Goal: Information Seeking & Learning: Learn about a topic

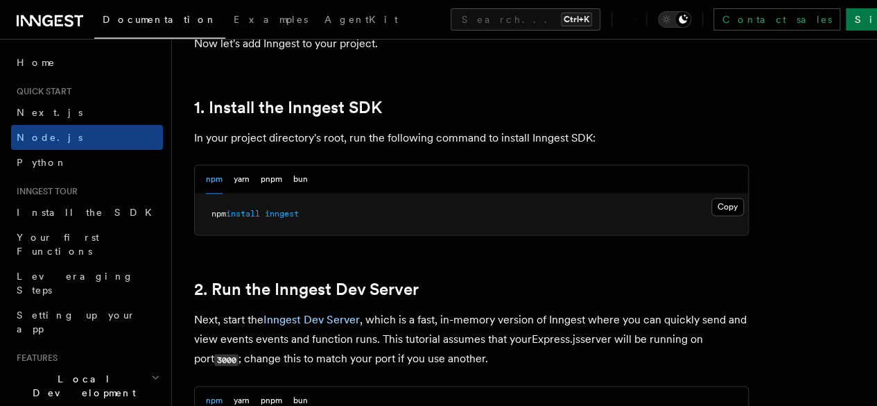
scroll to position [906, 0]
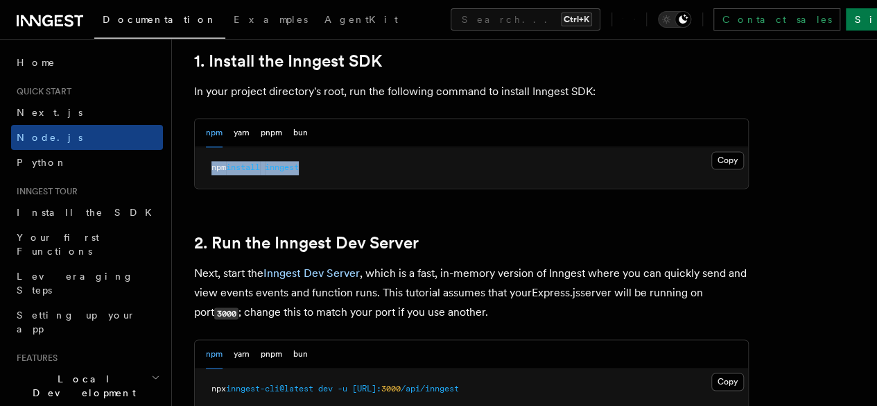
drag, startPoint x: 211, startPoint y: 180, endPoint x: 394, endPoint y: 187, distance: 183.2
click at [393, 187] on pre "npm install inngest" at bounding box center [471, 168] width 553 height 42
copy span "npm install inngest"
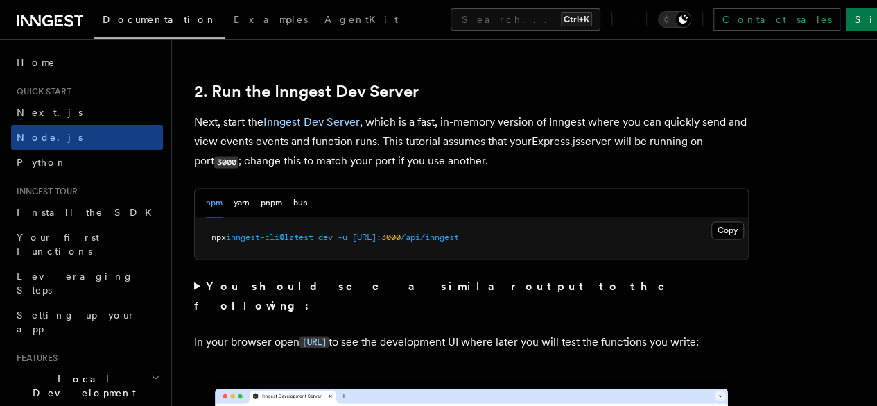
scroll to position [1059, 0]
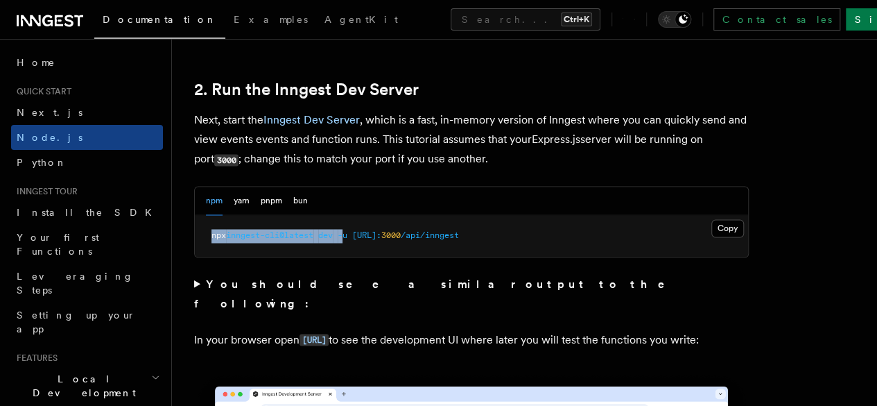
drag, startPoint x: 209, startPoint y: 251, endPoint x: 402, endPoint y: 249, distance: 193.5
click at [399, 249] on pre "npx inngest-cli@latest dev -u [URL]: 3000 /api/inngest" at bounding box center [471, 236] width 553 height 42
click at [381, 240] on span "[URL]:" at bounding box center [366, 235] width 29 height 10
drag, startPoint x: 239, startPoint y: 257, endPoint x: 384, endPoint y: 255, distance: 145.7
click at [376, 240] on span "npx inngest-cli@latest dev -u [URL]: 3000 /api/inngest" at bounding box center [336, 235] width 248 height 10
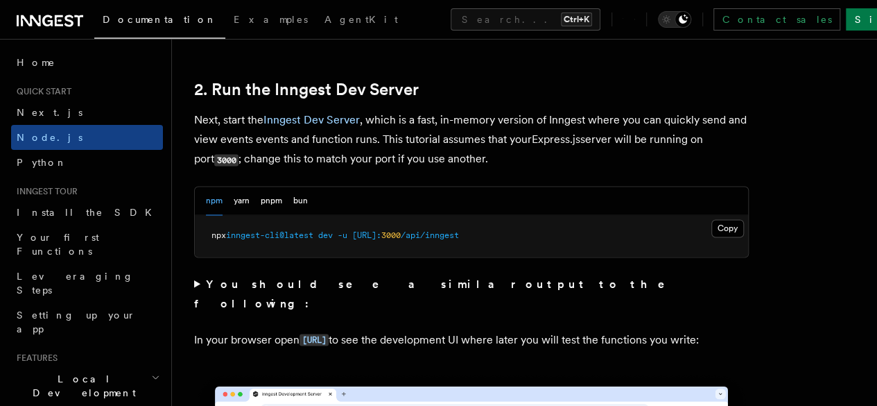
click at [381, 240] on span "[URL]:" at bounding box center [366, 235] width 29 height 10
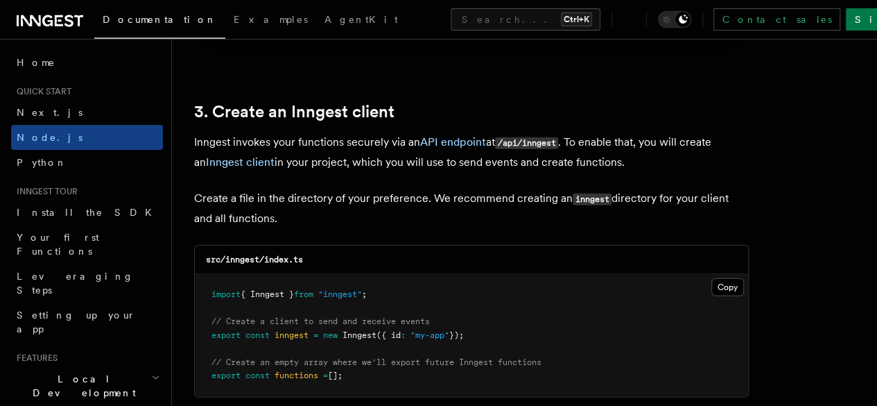
scroll to position [1768, 0]
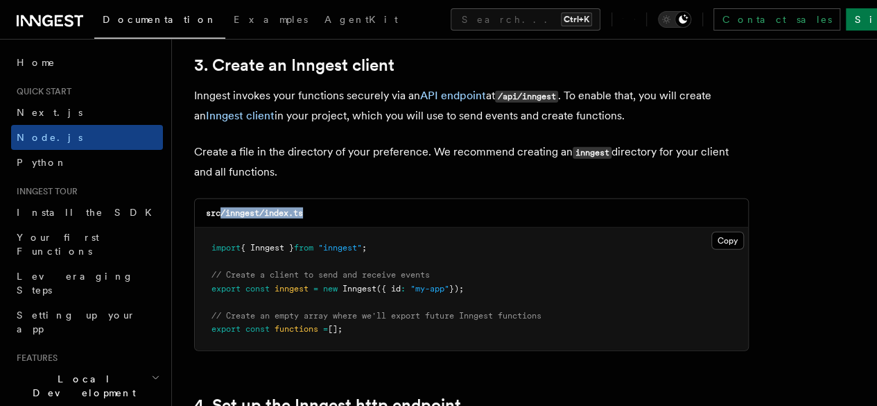
drag, startPoint x: 223, startPoint y: 200, endPoint x: 369, endPoint y: 206, distance: 146.5
click at [361, 206] on div "src/inngest/index.ts" at bounding box center [471, 213] width 553 height 28
click at [369, 206] on div "src/inngest/index.ts" at bounding box center [471, 213] width 553 height 28
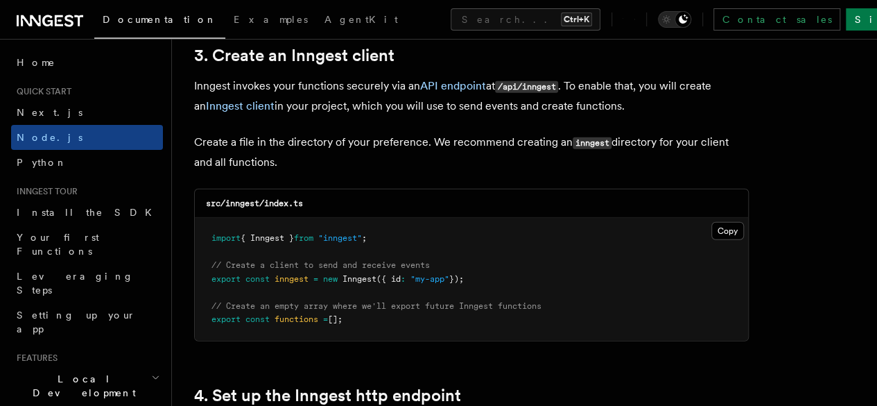
scroll to position [1778, 0]
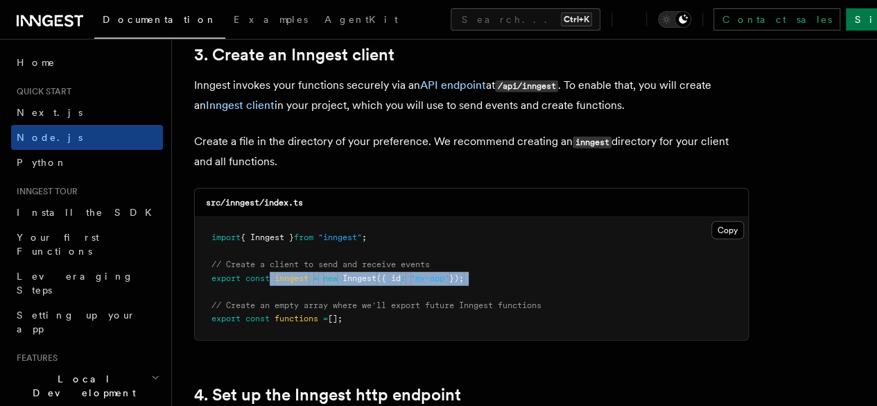
drag, startPoint x: 272, startPoint y: 268, endPoint x: 402, endPoint y: 274, distance: 129.8
click at [399, 273] on pre "import { Inngest } from "inngest" ; // Create a client to send and receive even…" at bounding box center [471, 278] width 553 height 123
click at [406, 274] on pre "import { Inngest } from "inngest" ; // Create a client to send and receive even…" at bounding box center [471, 278] width 553 height 123
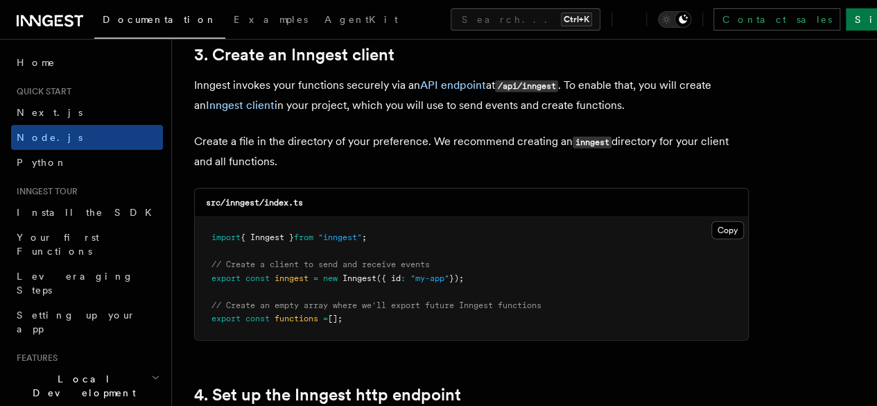
drag, startPoint x: 207, startPoint y: 266, endPoint x: 523, endPoint y: 264, distance: 315.6
click at [522, 264] on pre "import { Inngest } from "inngest" ; // Create a client to send and receive even…" at bounding box center [471, 278] width 553 height 123
copy span "export const inngest = new Inngest ({ id : "my-app" });"
click at [712, 221] on button "Copy Copied" at bounding box center [728, 230] width 33 height 18
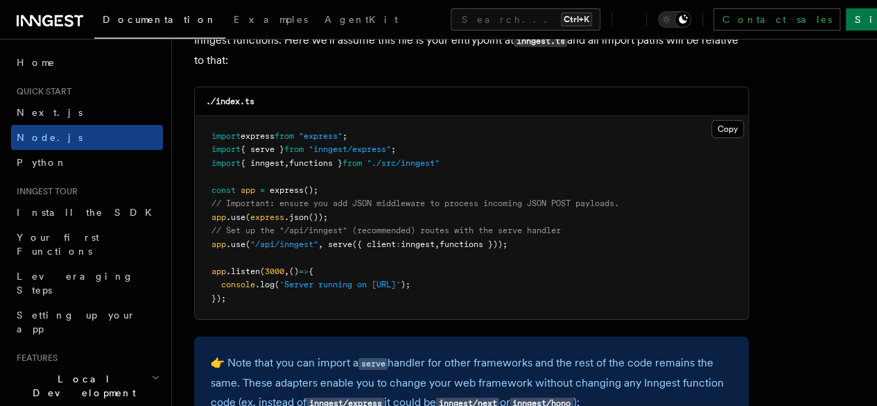
scroll to position [2184, 0]
drag, startPoint x: 266, startPoint y: 147, endPoint x: 415, endPoint y: 156, distance: 148.7
click at [409, 156] on pre "import express from "express" ; import { serve } from "inngest/express" ; impor…" at bounding box center [471, 217] width 553 height 204
click at [433, 157] on pre "import express from "express" ; import { serve } from "inngest/express" ; impor…" at bounding box center [471, 217] width 553 height 204
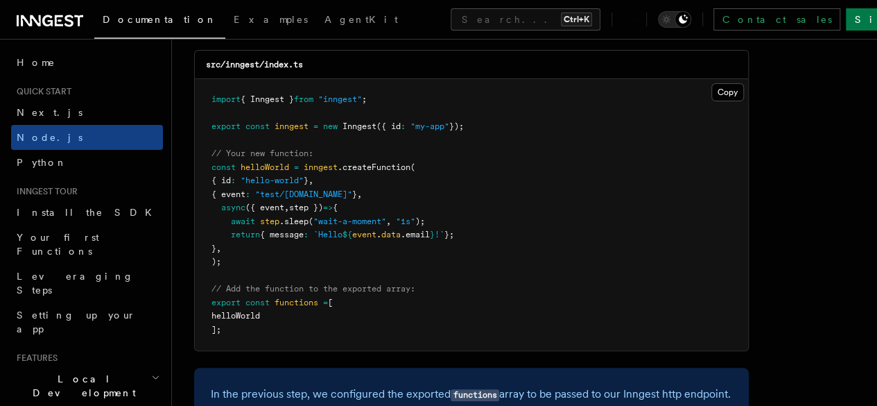
scroll to position [2803, 0]
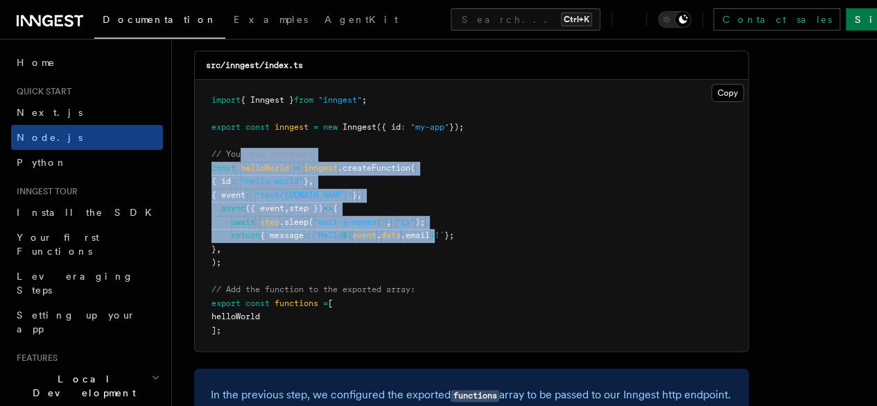
drag, startPoint x: 241, startPoint y: 187, endPoint x: 464, endPoint y: 270, distance: 237.4
click at [454, 264] on pre "import { Inngest } from "inngest" ; export const inngest = new Inngest ({ id : …" at bounding box center [471, 215] width 553 height 271
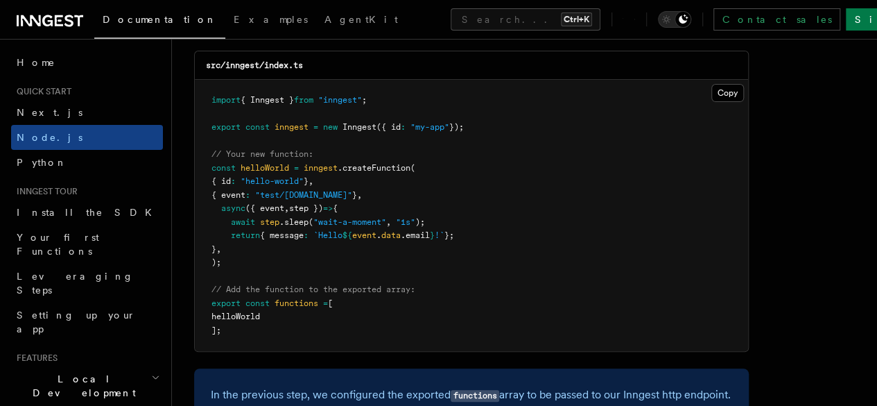
click at [464, 270] on pre "import { Inngest } from "inngest" ; export const inngest = new Inngest ({ id : …" at bounding box center [471, 215] width 553 height 271
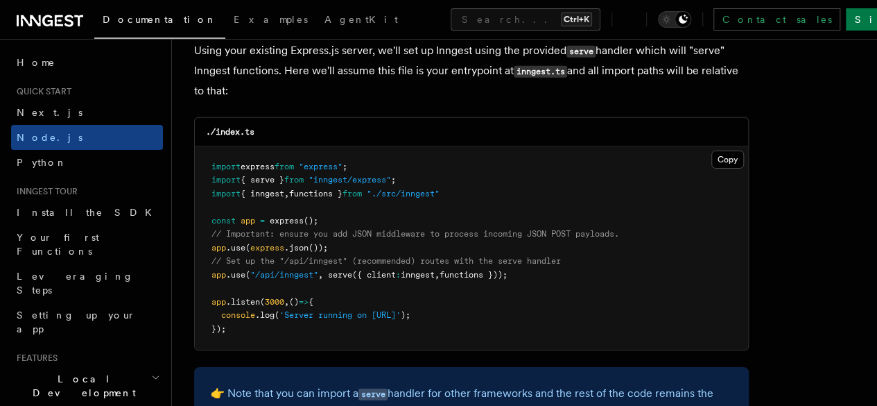
scroll to position [2155, 0]
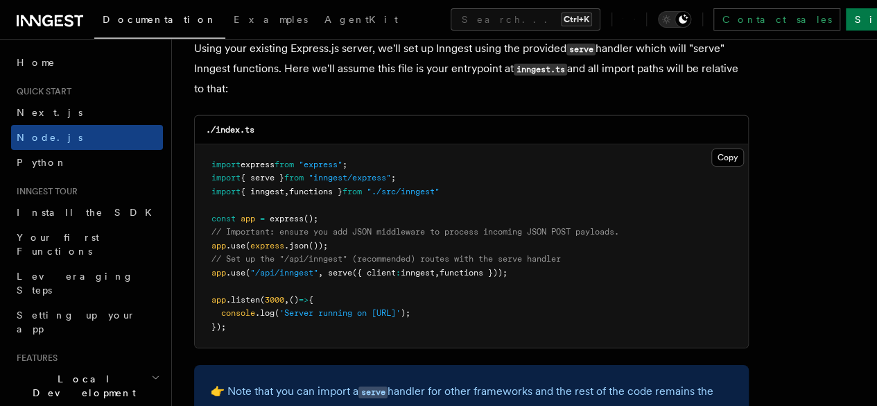
drag, startPoint x: 209, startPoint y: 260, endPoint x: 540, endPoint y: 261, distance: 331.5
click at [540, 261] on pre "import express from "express" ; import { serve } from "inngest/express" ; impor…" at bounding box center [471, 246] width 553 height 204
copy span "app .use ( "/api/inngest" , serve ({ client : inngest , functions }));"
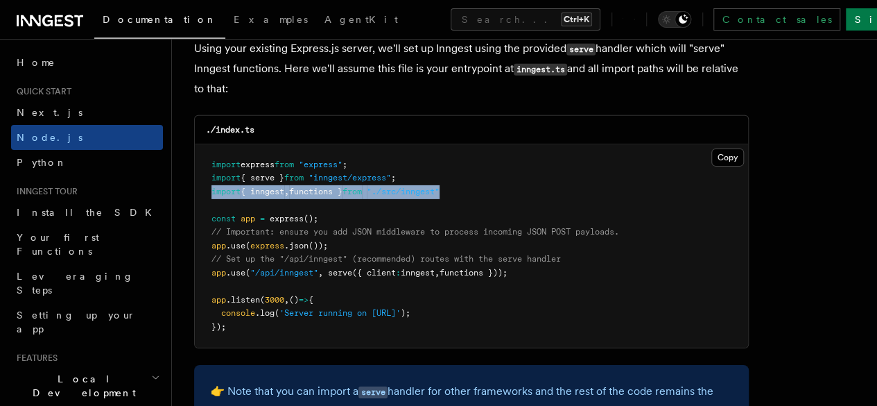
drag, startPoint x: 465, startPoint y: 180, endPoint x: 174, endPoint y: 178, distance: 290.6
copy span "import { inngest , functions } from "./src/inngest""
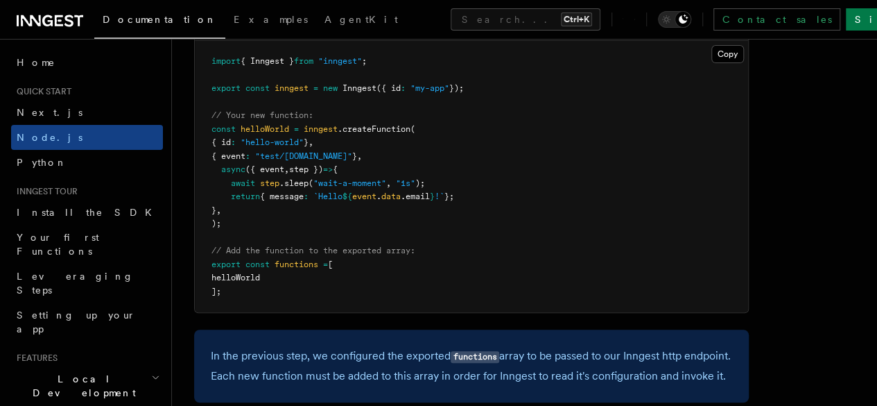
scroll to position [2843, 0]
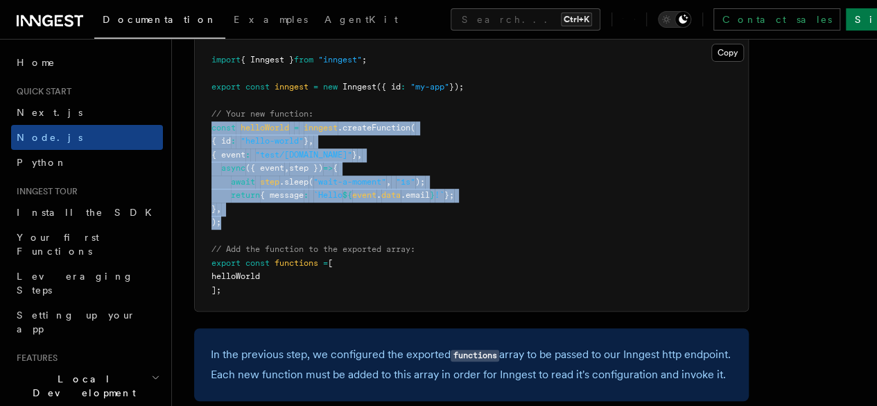
drag, startPoint x: 208, startPoint y: 155, endPoint x: 254, endPoint y: 252, distance: 106.7
click at [254, 252] on pre "import { Inngest } from "inngest" ; export const inngest = new Inngest ({ id : …" at bounding box center [471, 175] width 553 height 271
copy code "const helloWorld = inngest .createFunction ( { id : "hello-world" } , { event :…"
drag, startPoint x: 221, startPoint y: 302, endPoint x: 295, endPoint y: 304, distance: 73.5
click at [294, 304] on pre "import { Inngest } from "inngest" ; export const inngest = new Inngest ({ id : …" at bounding box center [471, 175] width 553 height 271
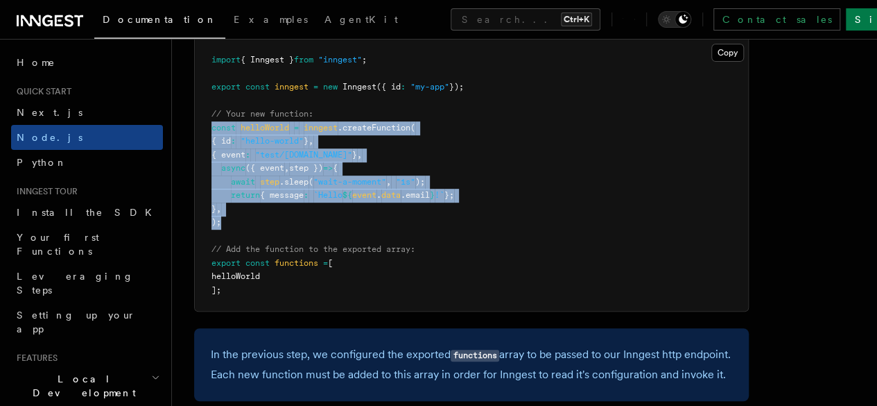
copy span "helloWorld"
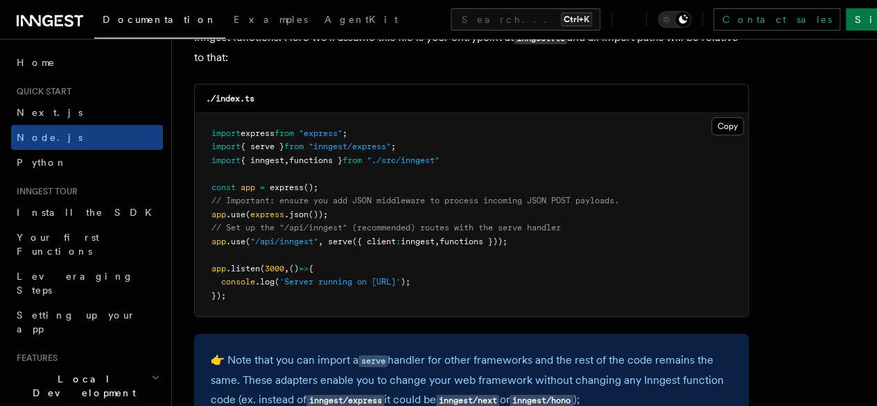
scroll to position [2135, 0]
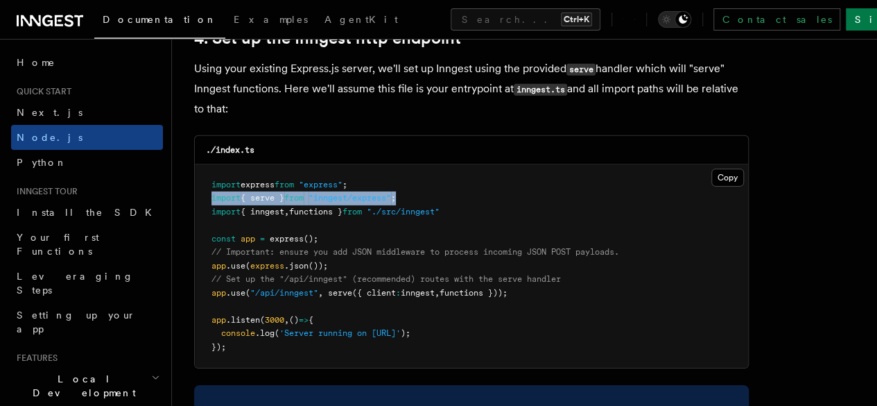
drag, startPoint x: 418, startPoint y: 185, endPoint x: 196, endPoint y: 183, distance: 221.3
click at [196, 183] on pre "import express from "express" ; import { serve } from "inngest/express" ; impor…" at bounding box center [471, 266] width 553 height 204
copy span "import { serve } from "inngest/express" ;"
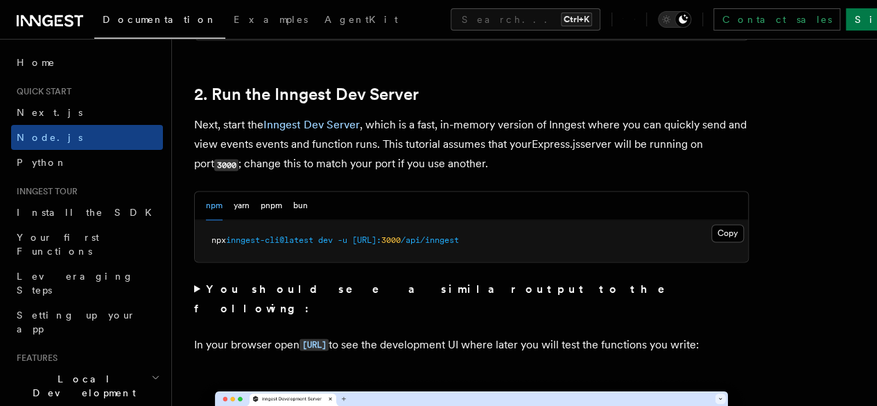
scroll to position [1055, 0]
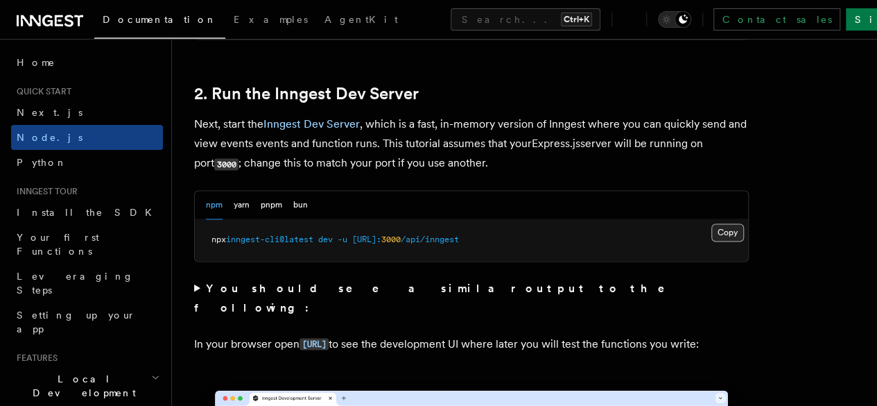
click at [712, 241] on button "Copy Copied" at bounding box center [728, 232] width 33 height 18
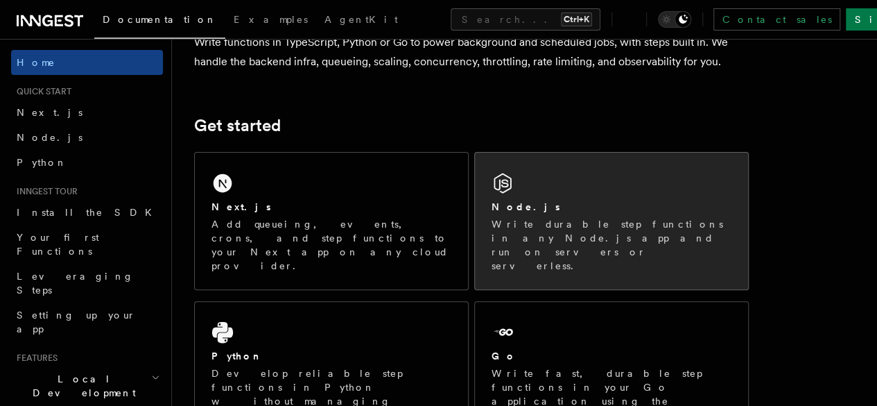
click at [505, 212] on div "Node.js Write durable step functions in any Node.js app and run on servers or s…" at bounding box center [611, 221] width 273 height 137
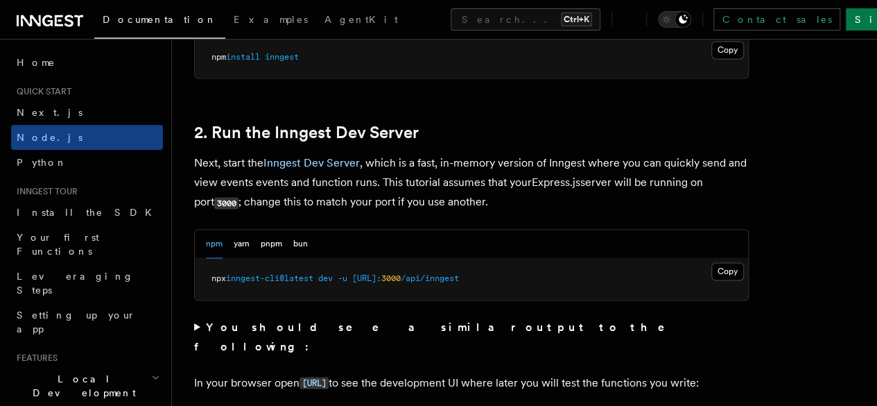
scroll to position [1041, 0]
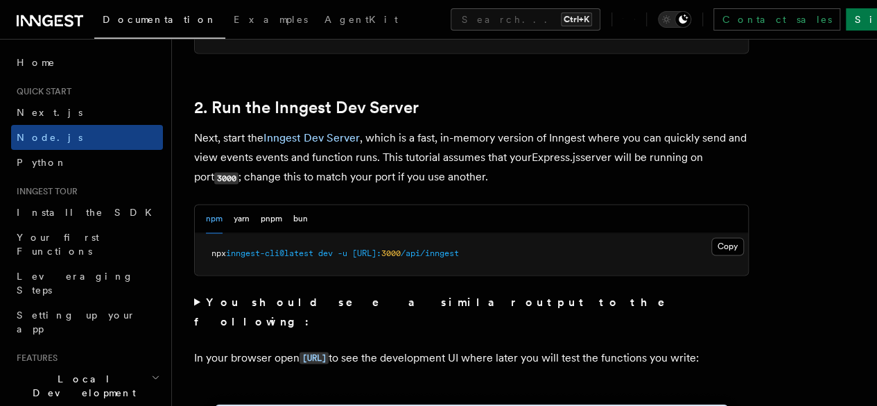
drag, startPoint x: 304, startPoint y: 284, endPoint x: 505, endPoint y: 273, distance: 201.5
click at [487, 273] on pre "npx inngest-cli@latest dev -u [URL]: 3000 /api/inngest" at bounding box center [471, 254] width 553 height 42
click at [459, 258] on span "/api/inngest" at bounding box center [430, 253] width 58 height 10
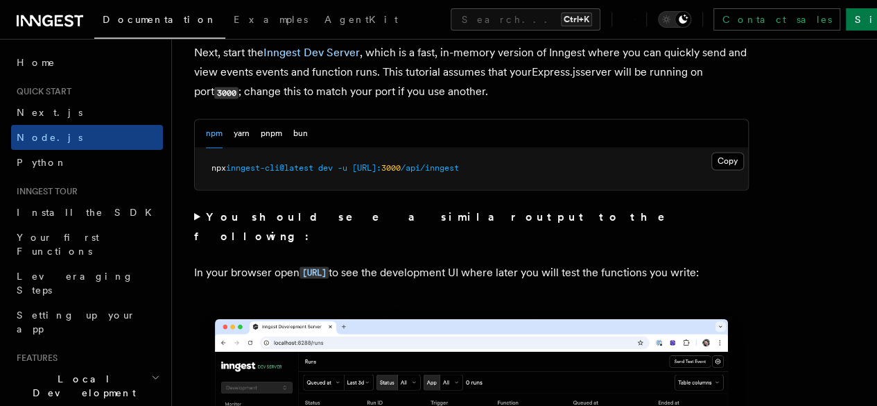
click at [211, 236] on strong "You should see a similar output to the following:" at bounding box center [439, 225] width 490 height 33
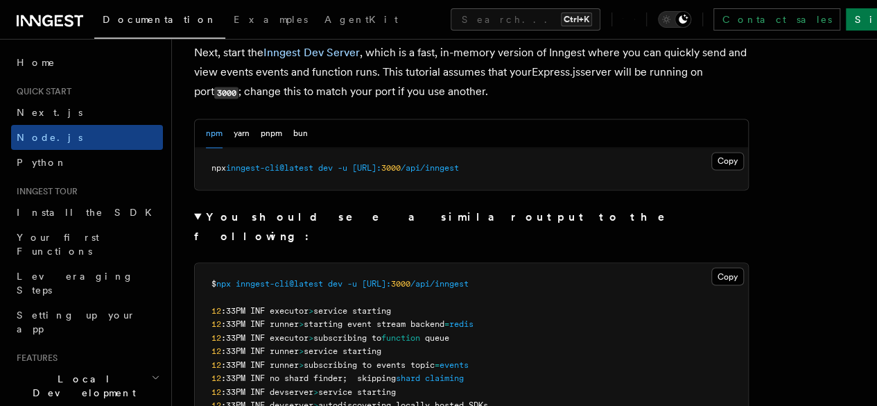
scroll to position [1204, 0]
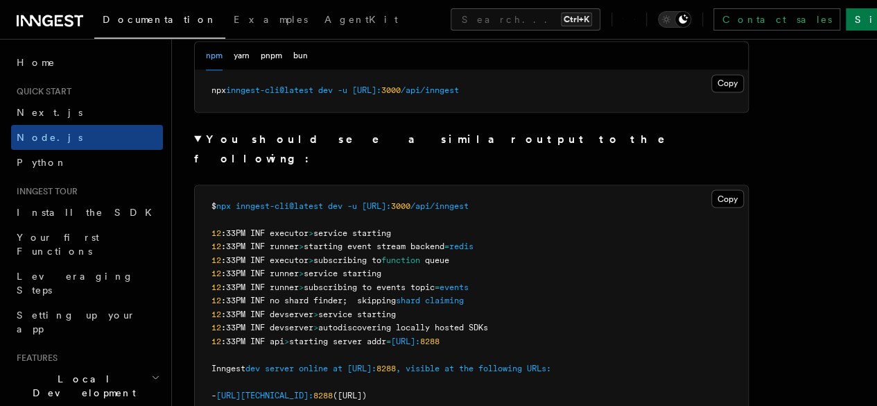
click at [199, 159] on summary "You should see a similar output to the following:" at bounding box center [471, 148] width 555 height 39
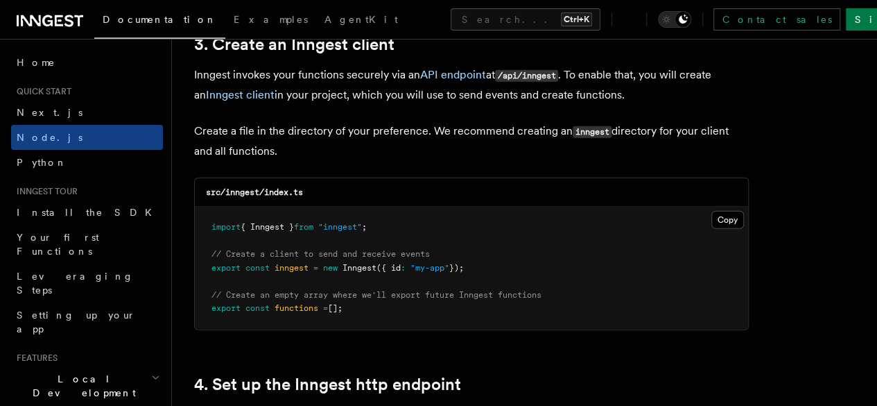
scroll to position [1790, 0]
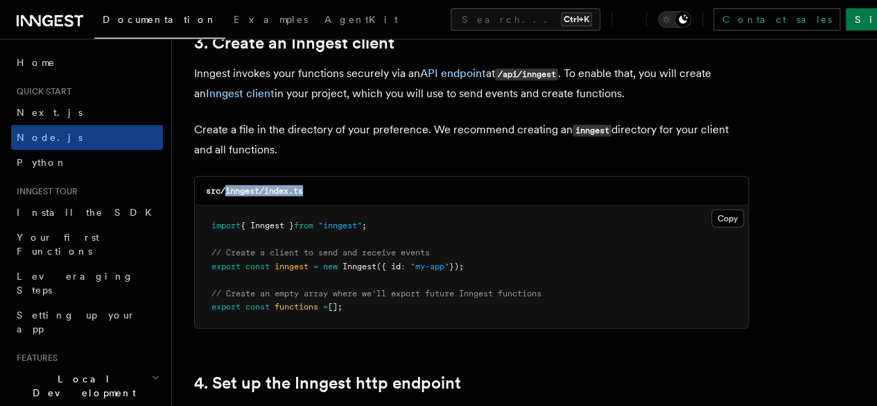
drag, startPoint x: 226, startPoint y: 177, endPoint x: 377, endPoint y: 173, distance: 151.2
click at [377, 177] on div "src/inngest/index.ts" at bounding box center [471, 191] width 553 height 28
copy code "inngest/index.ts"
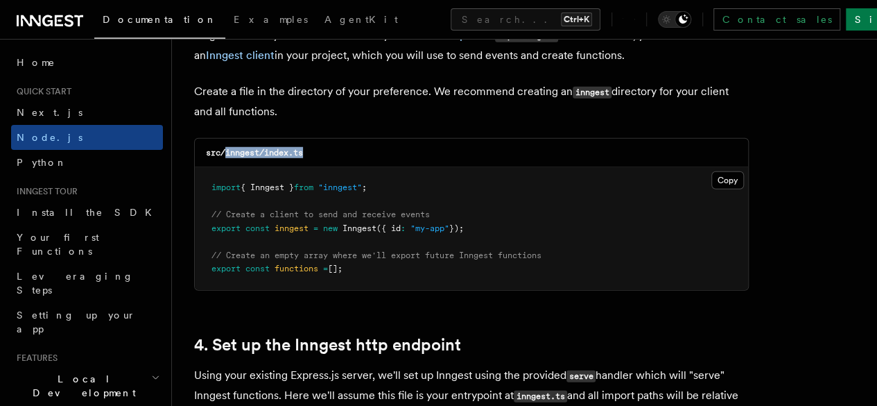
scroll to position [1829, 0]
click at [712, 171] on button "Copy Copied" at bounding box center [728, 180] width 33 height 18
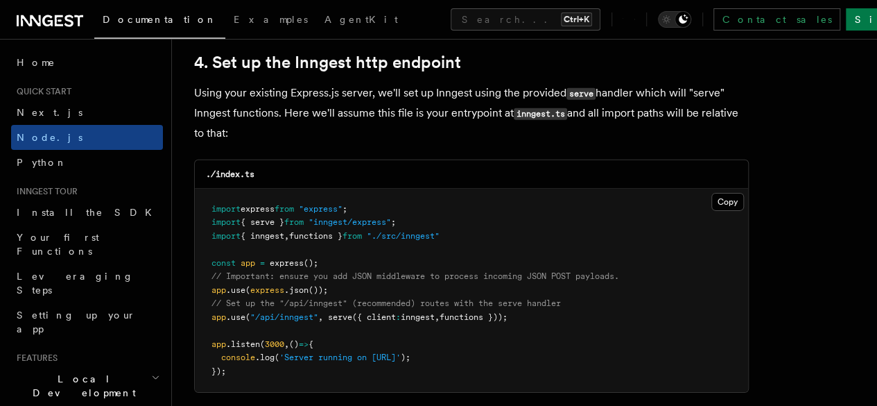
scroll to position [2112, 0]
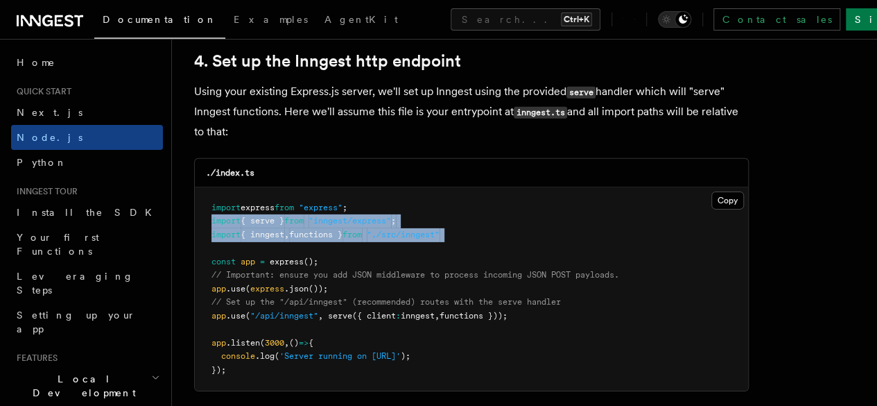
drag, startPoint x: 213, startPoint y: 214, endPoint x: 348, endPoint y: 242, distance: 138.1
click at [321, 237] on pre "import express from "express" ; import { serve } from "inngest/express" ; impor…" at bounding box center [471, 289] width 553 height 204
click at [348, 242] on pre "import express from "express" ; import { serve } from "inngest/express" ; impor…" at bounding box center [471, 289] width 553 height 204
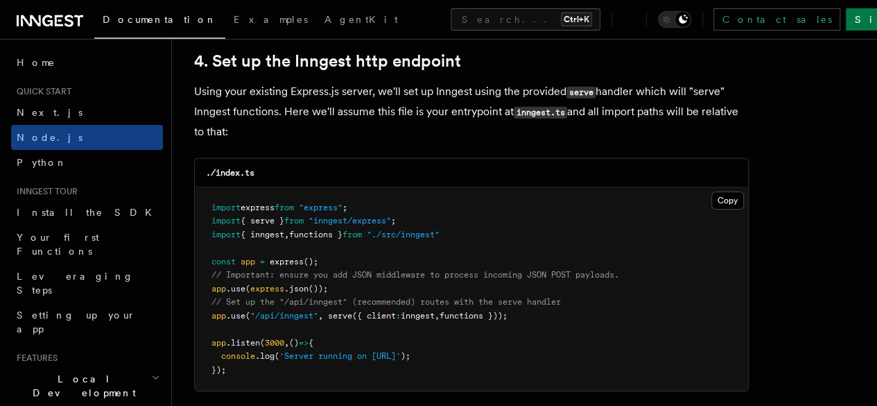
scroll to position [2126, 0]
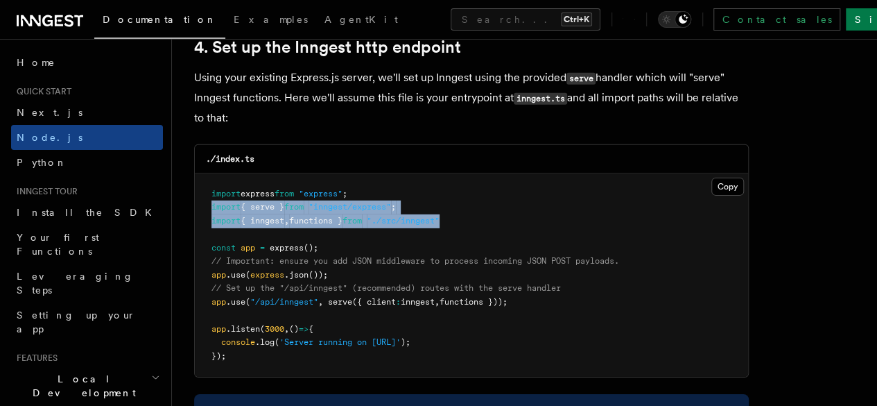
drag, startPoint x: 209, startPoint y: 194, endPoint x: 499, endPoint y: 212, distance: 290.4
click at [499, 212] on pre "import express from "express" ; import { serve } from "inngest/express" ; impor…" at bounding box center [471, 275] width 553 height 204
copy code "import { serve } from "inngest/express" ; import { inngest , functions } from "…"
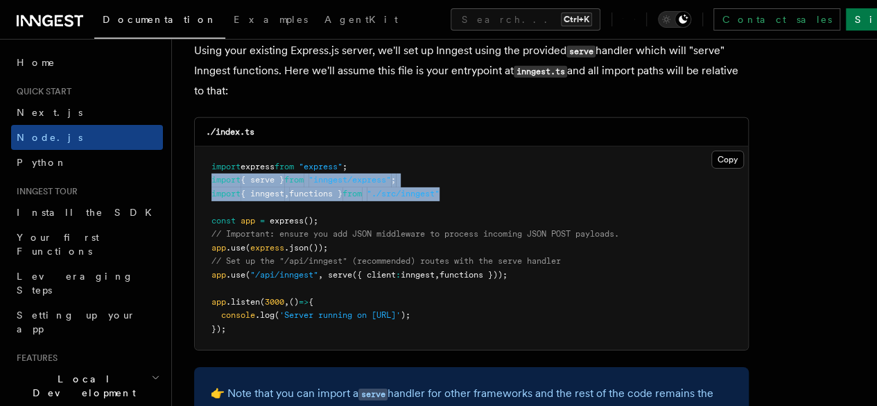
scroll to position [2154, 0]
drag, startPoint x: 209, startPoint y: 259, endPoint x: 548, endPoint y: 264, distance: 338.5
click at [547, 264] on pre "import express from "express" ; import { serve } from "inngest/express" ; impor…" at bounding box center [471, 248] width 553 height 204
copy span "app .use ( "/api/inngest" , serve ({ client : inngest , functions }));"
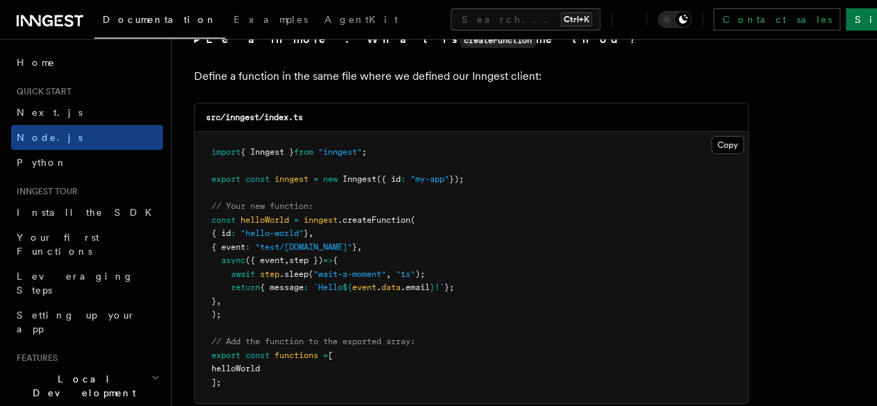
scroll to position [2753, 0]
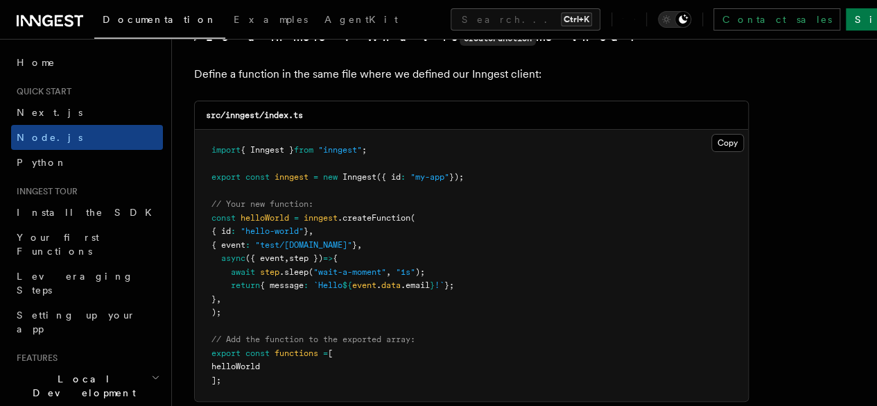
click at [196, 48] on summary "Learn more: What is createFunction method?" at bounding box center [471, 38] width 555 height 20
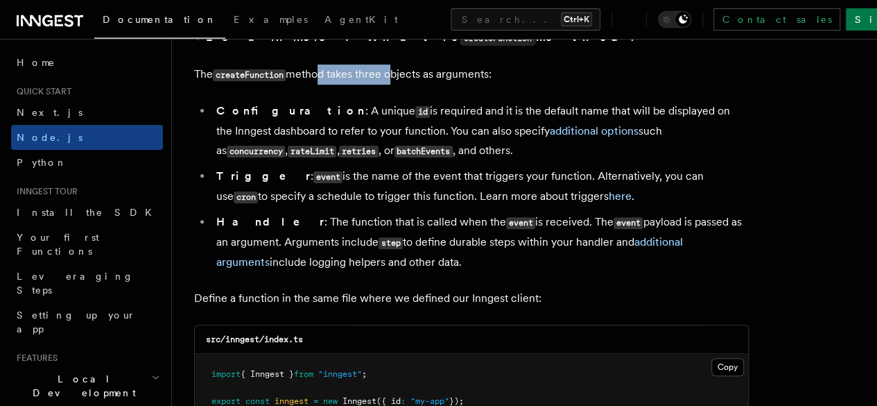
drag, startPoint x: 321, startPoint y: 99, endPoint x: 472, endPoint y: 101, distance: 150.5
click at [463, 85] on p "The createFunction method takes three objects as arguments:" at bounding box center [471, 75] width 555 height 20
click at [473, 85] on p "The createFunction method takes three objects as arguments:" at bounding box center [471, 75] width 555 height 20
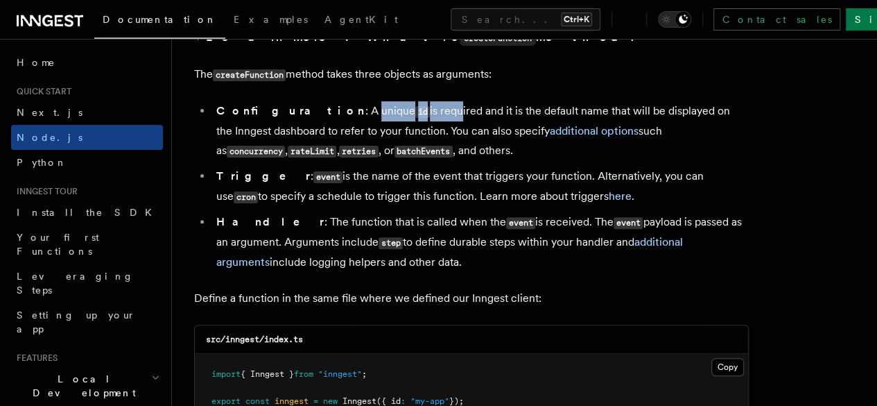
drag, startPoint x: 305, startPoint y: 135, endPoint x: 395, endPoint y: 135, distance: 90.2
click at [386, 135] on li "Configuration : A unique id is required and it is the default name that will be…" at bounding box center [480, 131] width 537 height 60
click at [395, 135] on li "Configuration : A unique id is required and it is the default name that will be…" at bounding box center [480, 131] width 537 height 60
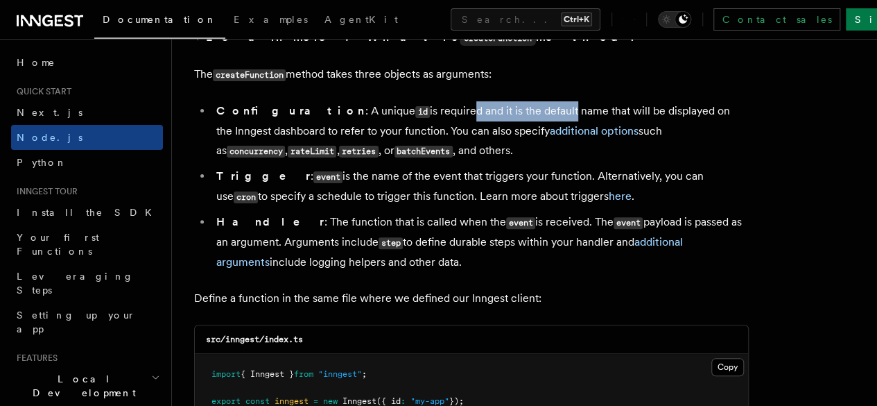
drag, startPoint x: 395, startPoint y: 135, endPoint x: 530, endPoint y: 144, distance: 134.9
click at [524, 143] on li "Configuration : A unique id is required and it is the default name that will be…" at bounding box center [480, 131] width 537 height 60
click at [530, 144] on li "Configuration : A unique id is required and it is the default name that will be…" at bounding box center [480, 131] width 537 height 60
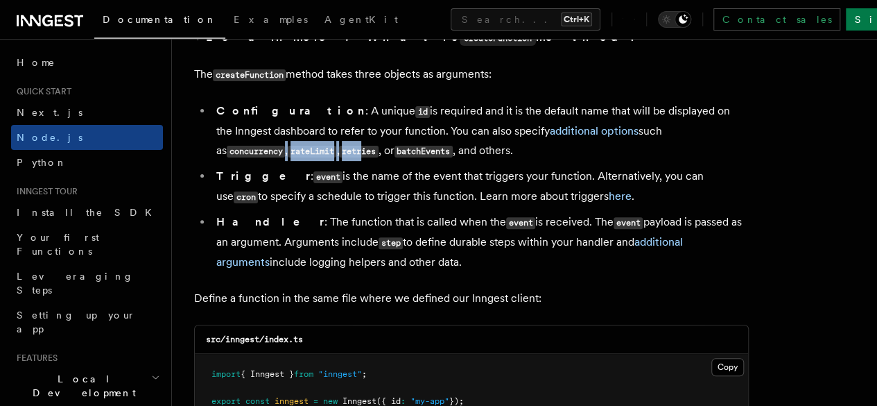
drag, startPoint x: 276, startPoint y: 178, endPoint x: 379, endPoint y: 183, distance: 102.8
click at [376, 161] on li "Configuration : A unique id is required and it is the default name that will be…" at bounding box center [480, 131] width 537 height 60
click at [386, 161] on li "Configuration : A unique id is required and it is the default name that will be…" at bounding box center [480, 131] width 537 height 60
drag, startPoint x: 273, startPoint y: 176, endPoint x: 403, endPoint y: 187, distance: 130.8
click at [395, 161] on li "Configuration : A unique id is required and it is the default name that will be…" at bounding box center [480, 131] width 537 height 60
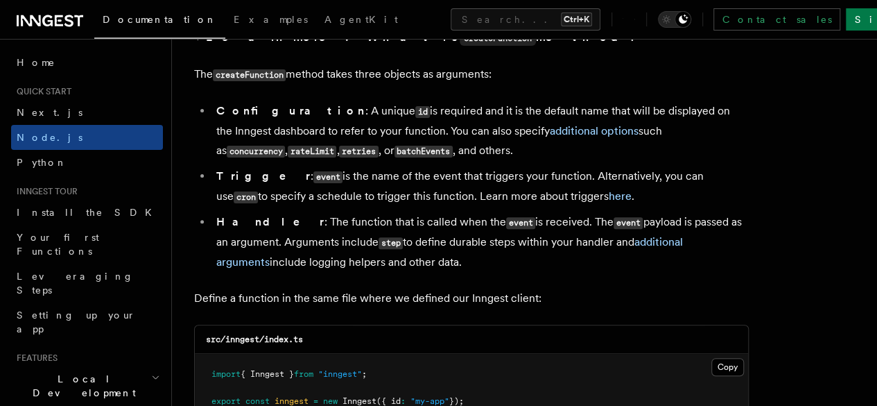
click at [403, 161] on li "Configuration : A unique id is required and it is the default name that will be…" at bounding box center [480, 131] width 537 height 60
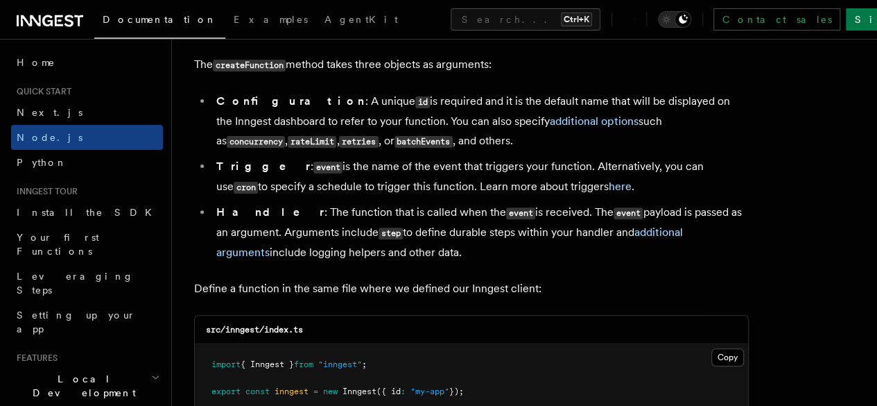
scroll to position [2763, 0]
drag, startPoint x: 246, startPoint y: 202, endPoint x: 377, endPoint y: 200, distance: 131.1
click at [368, 196] on li "Trigger : event is the name of the event that triggers your function. Alternati…" at bounding box center [480, 176] width 537 height 40
click at [377, 196] on li "Trigger : event is the name of the event that triggers your function. Alternati…" at bounding box center [480, 176] width 537 height 40
drag, startPoint x: 377, startPoint y: 200, endPoint x: 487, endPoint y: 201, distance: 110.3
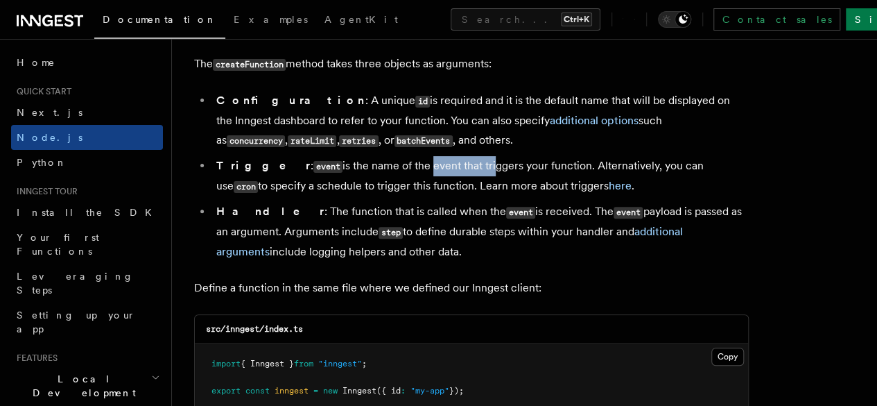
click at [472, 196] on li "Trigger : event is the name of the event that triggers your function. Alternati…" at bounding box center [480, 176] width 537 height 40
click at [487, 196] on li "Trigger : event is the name of the event that triggers your function. Alternati…" at bounding box center [480, 176] width 537 height 40
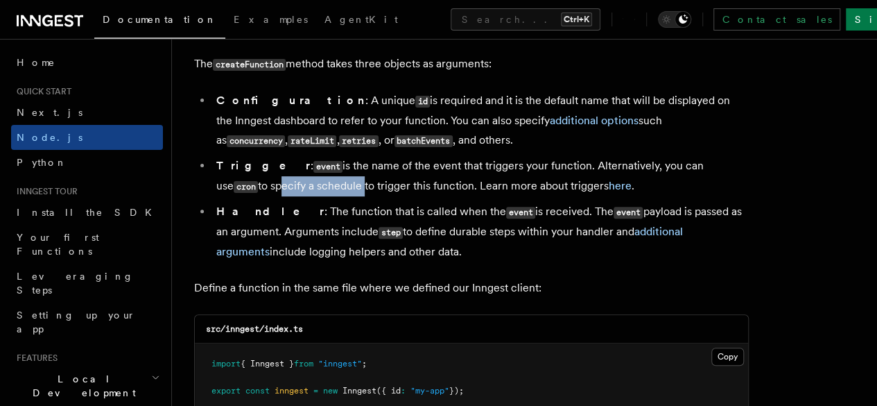
drag, startPoint x: 237, startPoint y: 215, endPoint x: 352, endPoint y: 227, distance: 115.7
click at [343, 225] on ul "Configuration : A unique id is required and it is the default name that will be…" at bounding box center [471, 176] width 555 height 171
click at [352, 227] on ul "Configuration : A unique id is required and it is the default name that will be…" at bounding box center [471, 176] width 555 height 171
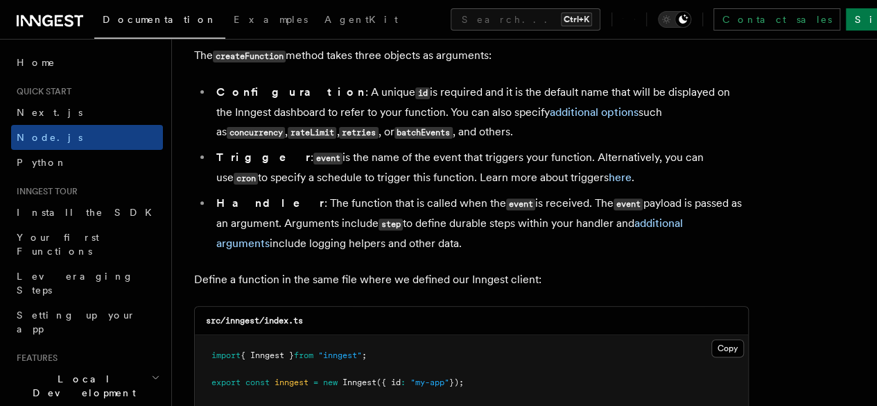
scroll to position [2772, 0]
drag, startPoint x: 246, startPoint y: 235, endPoint x: 454, endPoint y: 243, distance: 208.2
click at [445, 242] on li "Handler : The function that is called when the event is received. The event pay…" at bounding box center [480, 223] width 537 height 60
click at [454, 243] on li "Handler : The function that is called when the event is received. The event pay…" at bounding box center [480, 223] width 537 height 60
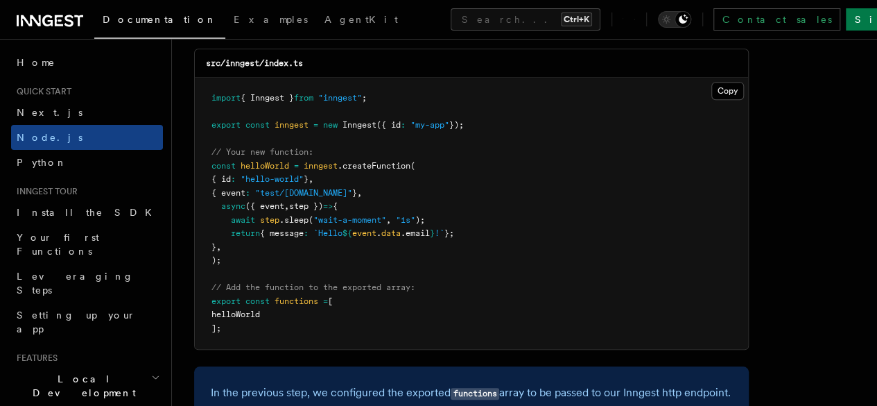
scroll to position [3030, 0]
drag, startPoint x: 218, startPoint y: 205, endPoint x: 388, endPoint y: 216, distance: 171.0
click at [379, 214] on pre "import { Inngest } from "inngest" ; export const inngest = new Inngest ({ id : …" at bounding box center [471, 212] width 553 height 271
click at [388, 216] on pre "import { Inngest } from "inngest" ; export const inngest = new Inngest ({ id : …" at bounding box center [471, 212] width 553 height 271
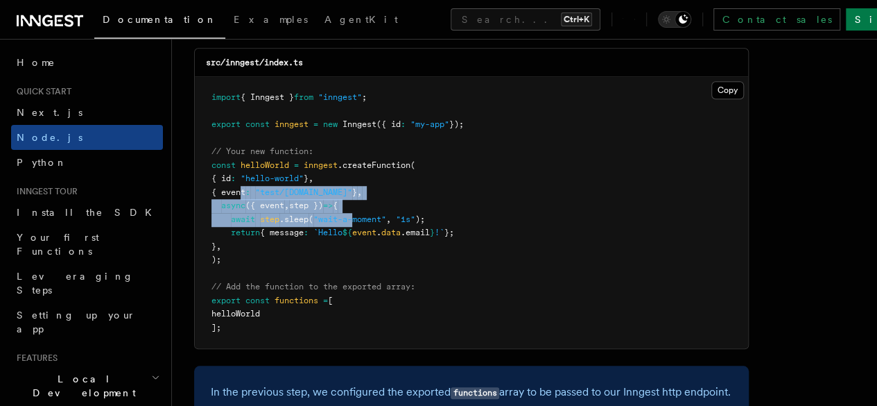
drag, startPoint x: 240, startPoint y: 224, endPoint x: 393, endPoint y: 257, distance: 156.2
click at [387, 256] on pre "import { Inngest } from "inngest" ; export const inngest = new Inngest ({ id : …" at bounding box center [471, 212] width 553 height 271
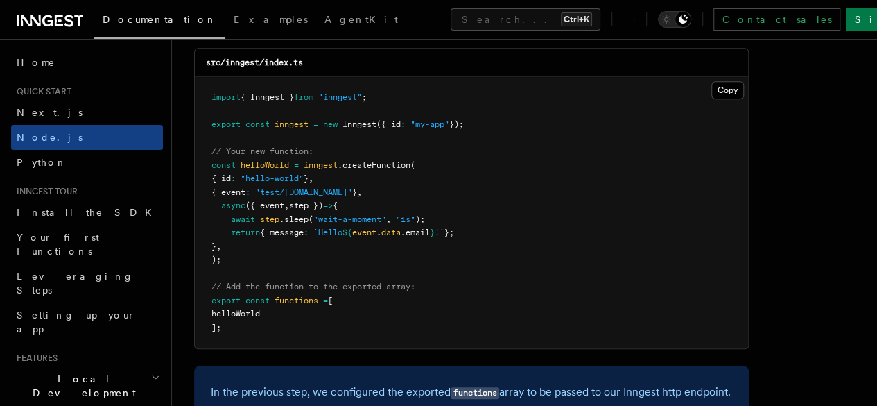
click at [381, 237] on span "." at bounding box center [379, 232] width 5 height 10
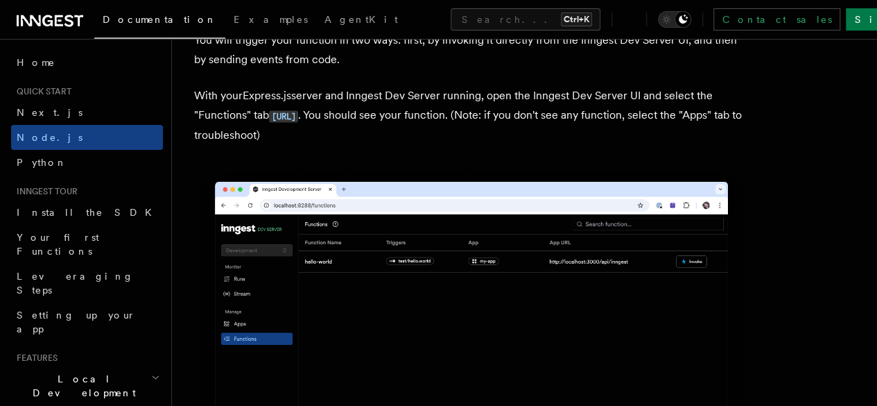
scroll to position [3546, 0]
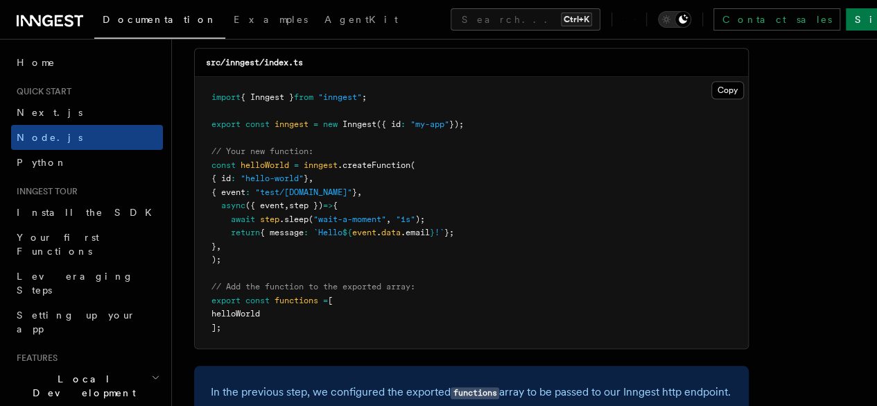
scroll to position [3022, 0]
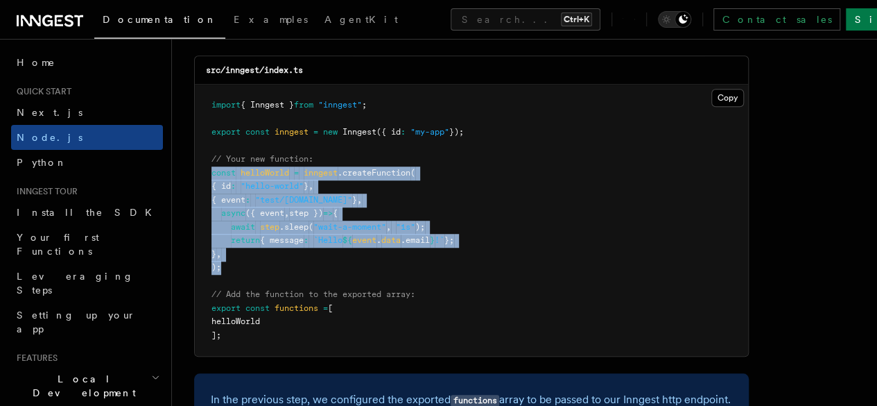
drag, startPoint x: 208, startPoint y: 202, endPoint x: 355, endPoint y: 299, distance: 176.2
click at [355, 299] on pre "import { Inngest } from "inngest" ; export const inngest = new Inngest ({ id : …" at bounding box center [471, 220] width 553 height 271
copy code "const helloWorld = inngest .createFunction ( { id : "hello-world" } , { event :…"
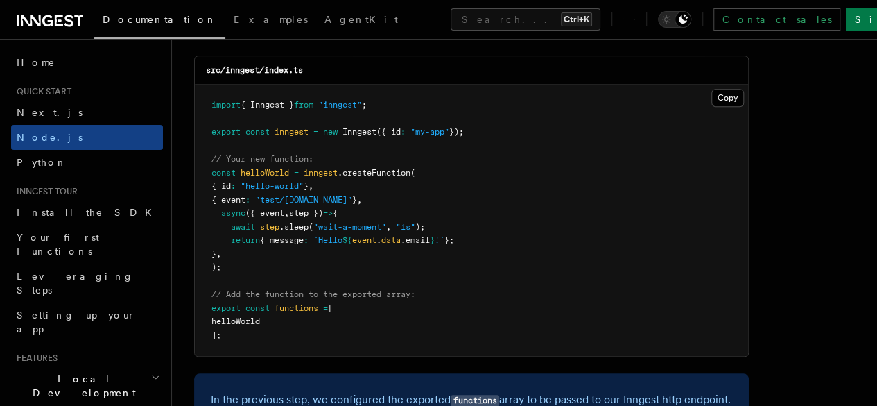
click at [375, 305] on pre "import { Inngest } from "inngest" ; export const inngest = new Inngest ({ id : …" at bounding box center [471, 220] width 553 height 271
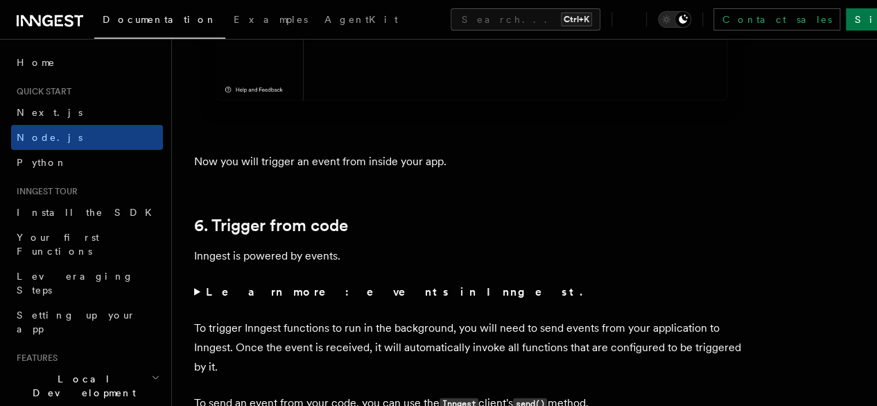
scroll to position [7110, 0]
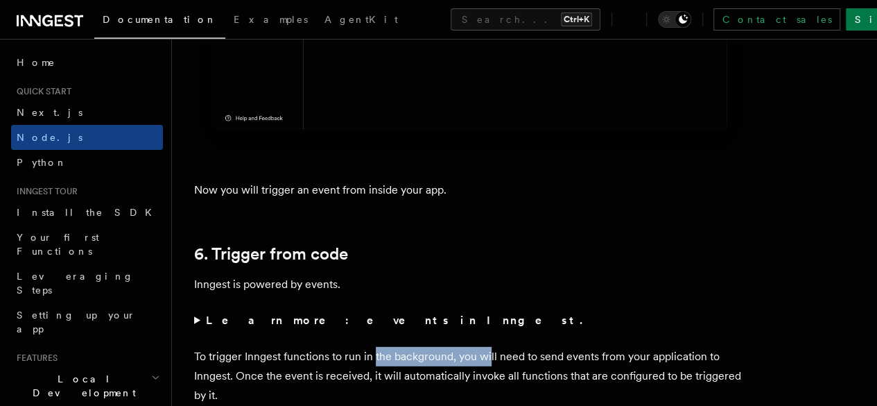
drag, startPoint x: 373, startPoint y: 153, endPoint x: 516, endPoint y: 159, distance: 143.0
click at [497, 347] on p "To trigger Inngest functions to run in the background, you will need to send ev…" at bounding box center [471, 376] width 555 height 58
click at [516, 347] on p "To trigger Inngest functions to run in the background, you will need to send ev…" at bounding box center [471, 376] width 555 height 58
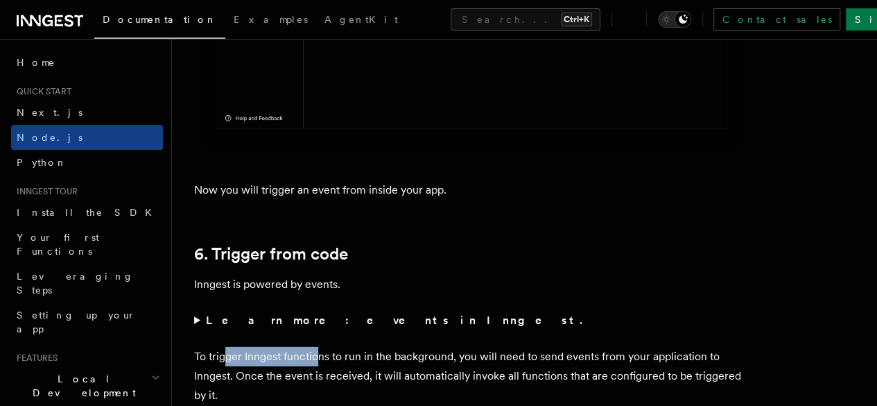
drag, startPoint x: 225, startPoint y: 147, endPoint x: 337, endPoint y: 151, distance: 112.4
click at [329, 347] on p "To trigger Inngest functions to run in the background, you will need to send ev…" at bounding box center [471, 376] width 555 height 58
click at [338, 347] on p "To trigger Inngest functions to run in the background, you will need to send ev…" at bounding box center [471, 376] width 555 height 58
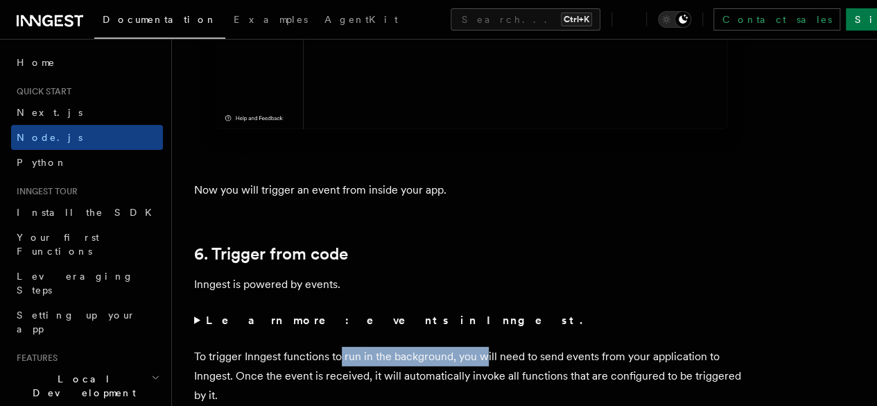
drag, startPoint x: 338, startPoint y: 151, endPoint x: 508, endPoint y: 150, distance: 169.9
click at [497, 347] on p "To trigger Inngest functions to run in the background, you will need to send ev…" at bounding box center [471, 376] width 555 height 58
click at [508, 347] on p "To trigger Inngest functions to run in the background, you will need to send ev…" at bounding box center [471, 376] width 555 height 58
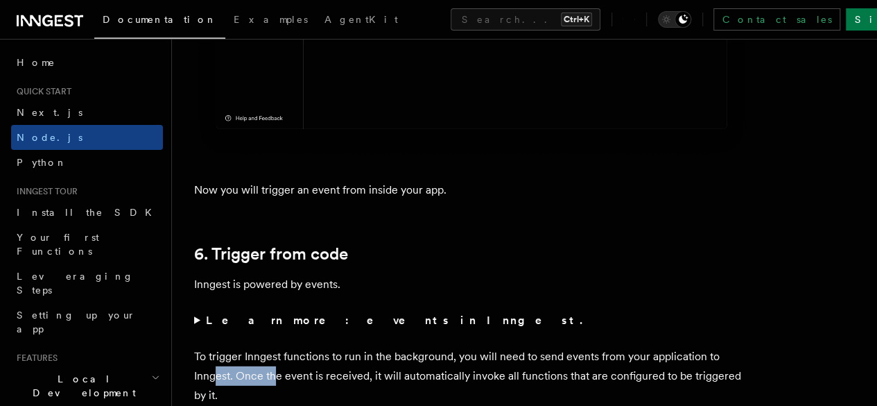
drag, startPoint x: 288, startPoint y: 174, endPoint x: 445, endPoint y: 166, distance: 157.0
click at [429, 347] on p "To trigger Inngest functions to run in the background, you will need to send ev…" at bounding box center [471, 376] width 555 height 58
click at [445, 347] on p "To trigger Inngest functions to run in the background, you will need to send ev…" at bounding box center [471, 376] width 555 height 58
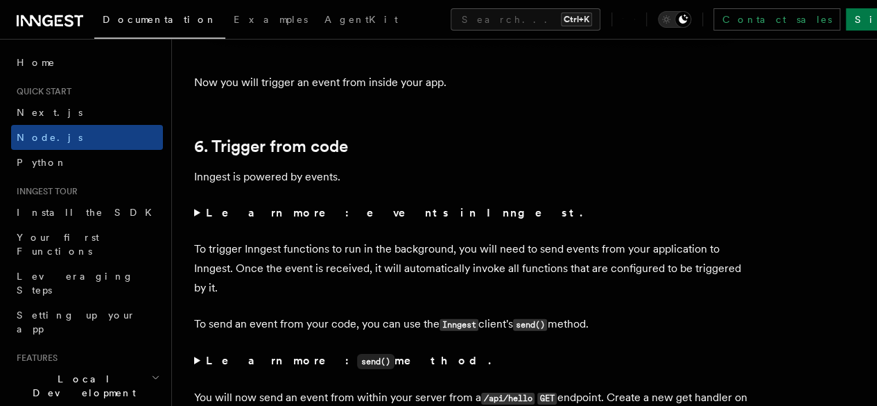
scroll to position [7218, 0]
click at [200, 350] on summary "Learn more: send() method." at bounding box center [471, 360] width 555 height 20
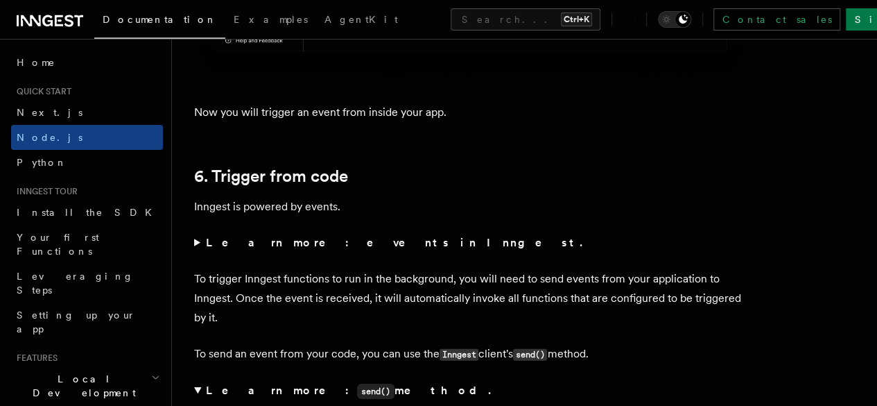
scroll to position [7186, 0]
drag, startPoint x: 194, startPoint y: 231, endPoint x: 357, endPoint y: 216, distance: 163.0
click at [196, 382] on summary "Learn more: send() method." at bounding box center [471, 392] width 555 height 20
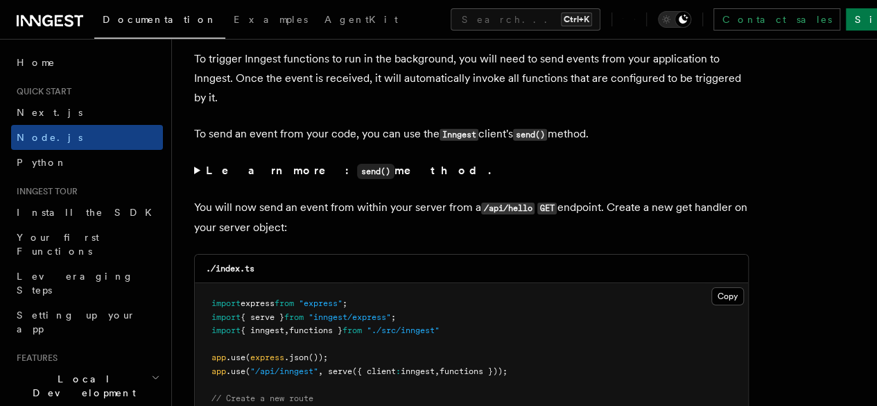
scroll to position [7410, 0]
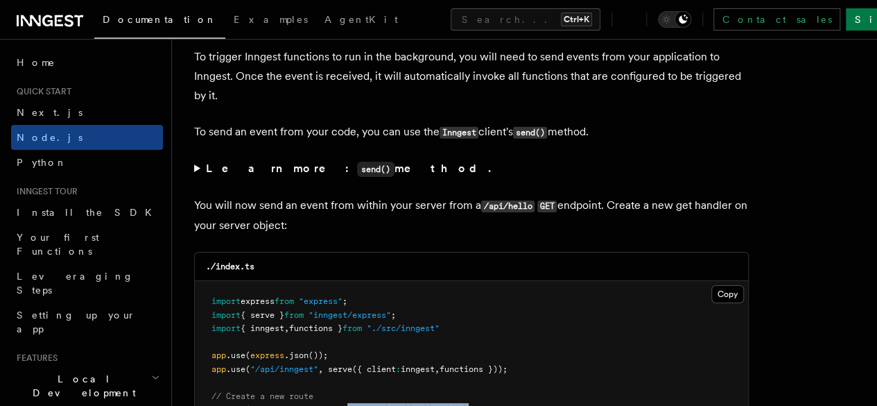
drag, startPoint x: 238, startPoint y: 208, endPoint x: 381, endPoint y: 206, distance: 143.6
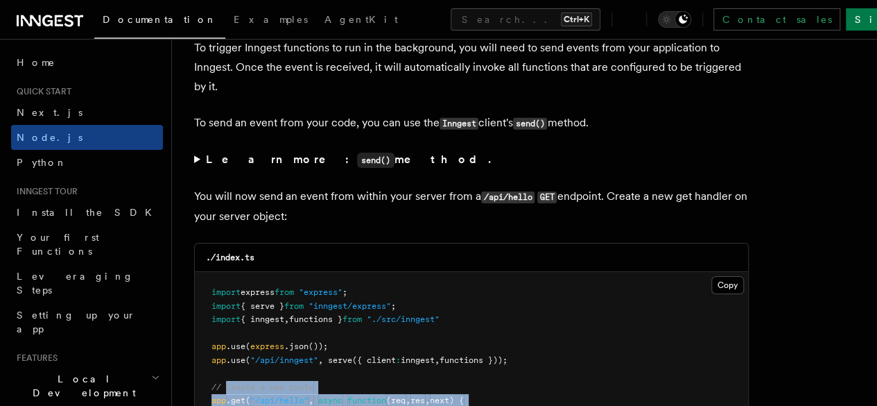
drag, startPoint x: 224, startPoint y: 180, endPoint x: 415, endPoint y: 224, distance: 195.8
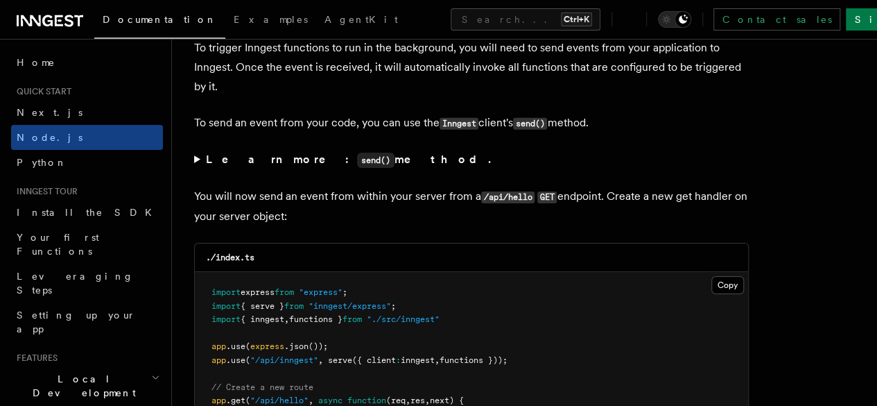
drag, startPoint x: 264, startPoint y: 185, endPoint x: 347, endPoint y: 189, distance: 84.0
drag, startPoint x: 258, startPoint y: 199, endPoint x: 358, endPoint y: 198, distance: 99.9
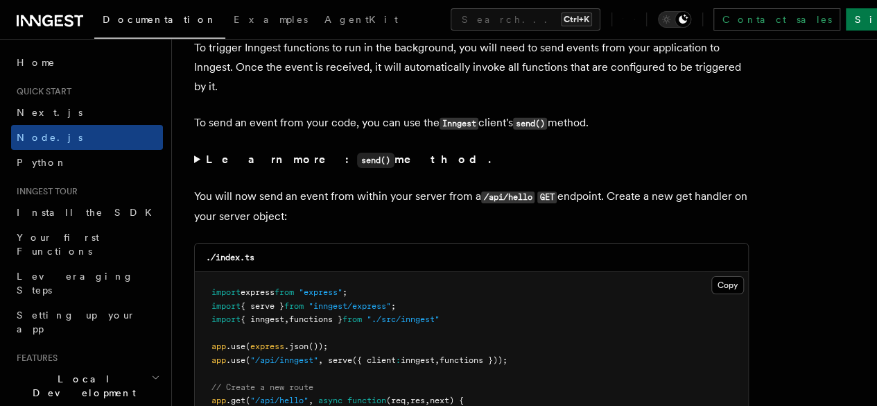
drag, startPoint x: 222, startPoint y: 209, endPoint x: 404, endPoint y: 237, distance: 184.4
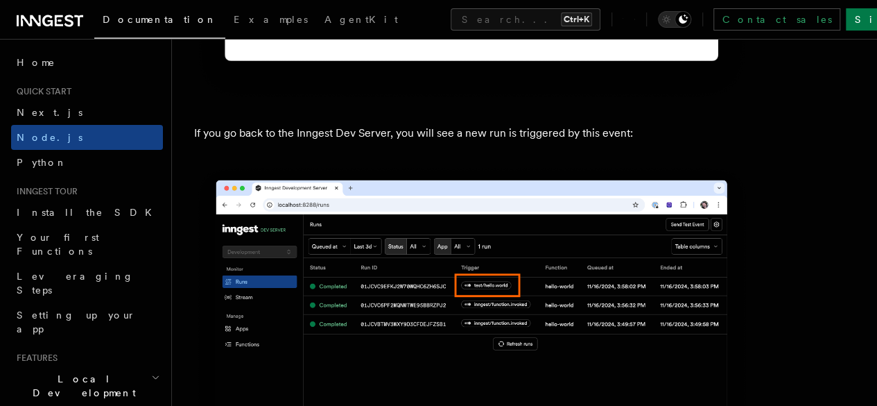
scroll to position [8333, 0]
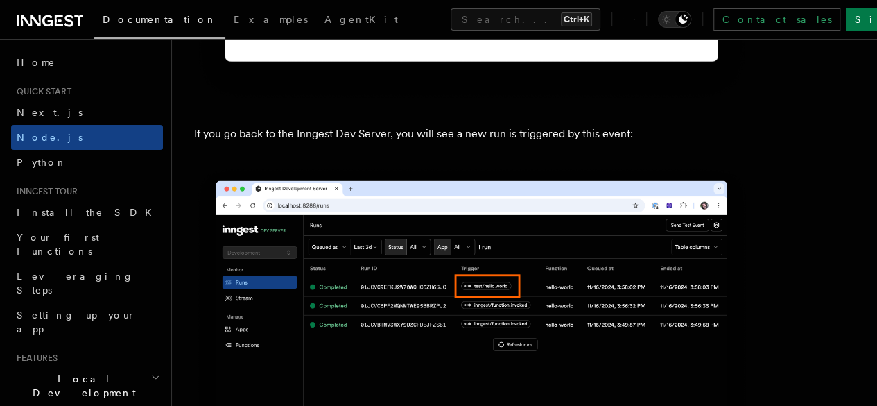
drag, startPoint x: 200, startPoint y: 289, endPoint x: 365, endPoint y: 319, distance: 167.7
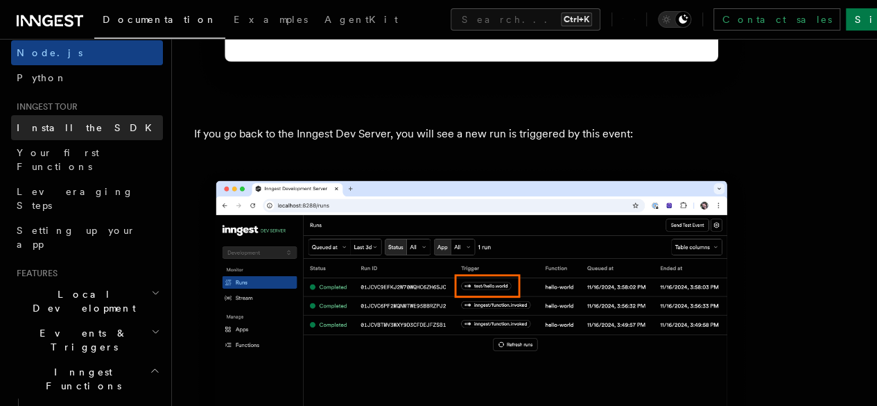
scroll to position [156, 0]
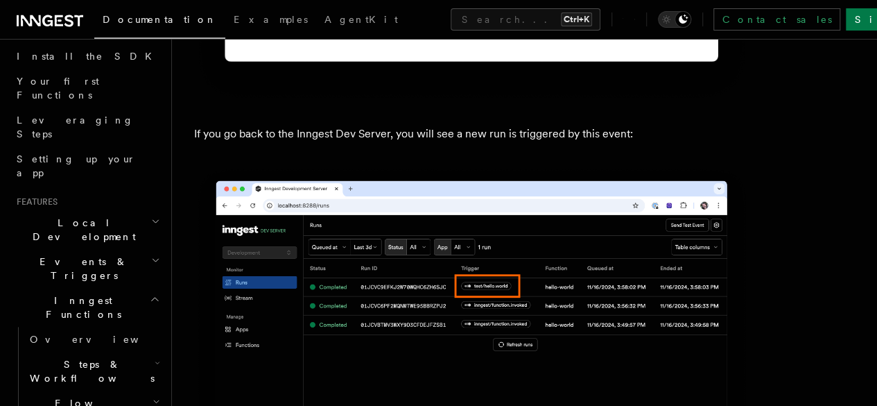
click at [129, 288] on h2 "Inngest Functions" at bounding box center [87, 307] width 152 height 39
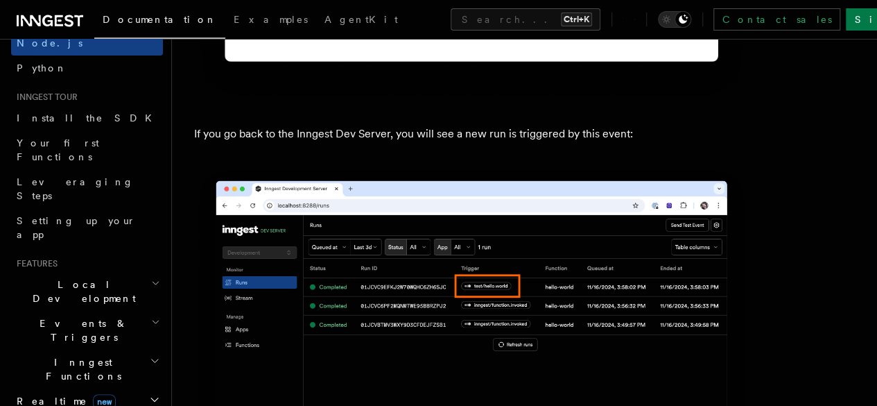
scroll to position [169, 0]
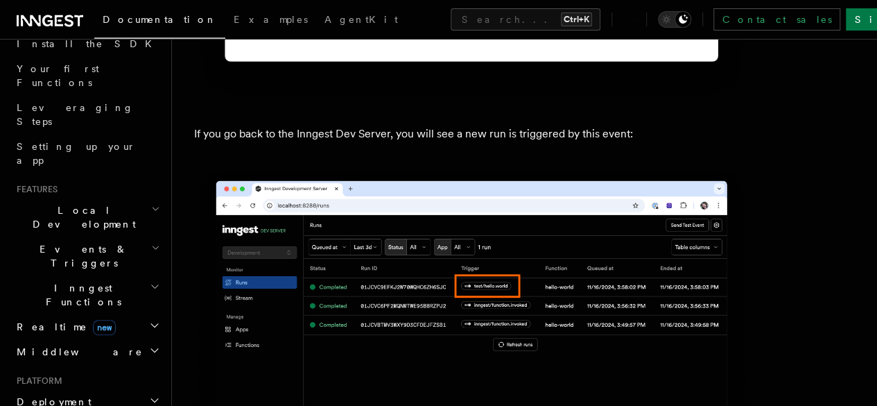
click at [150, 281] on icon "button" at bounding box center [155, 286] width 10 height 11
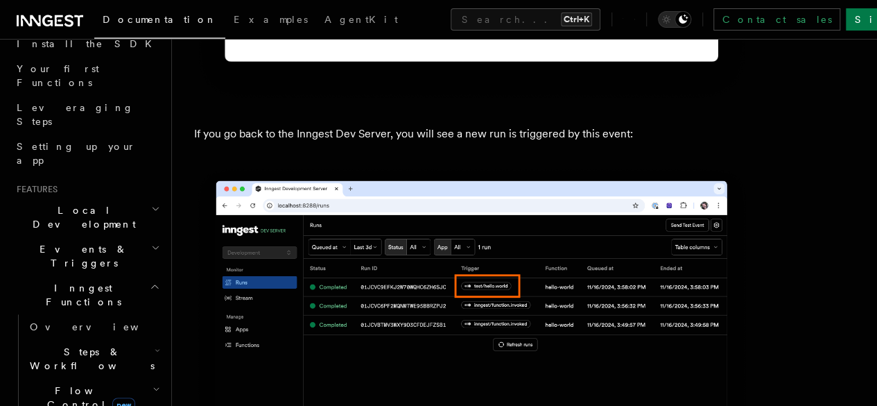
scroll to position [234, 0]
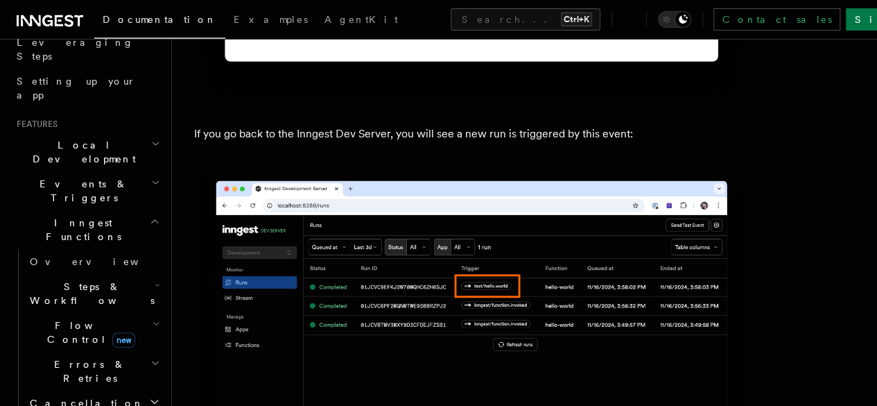
click at [156, 284] on icon "button" at bounding box center [157, 285] width 3 height 2
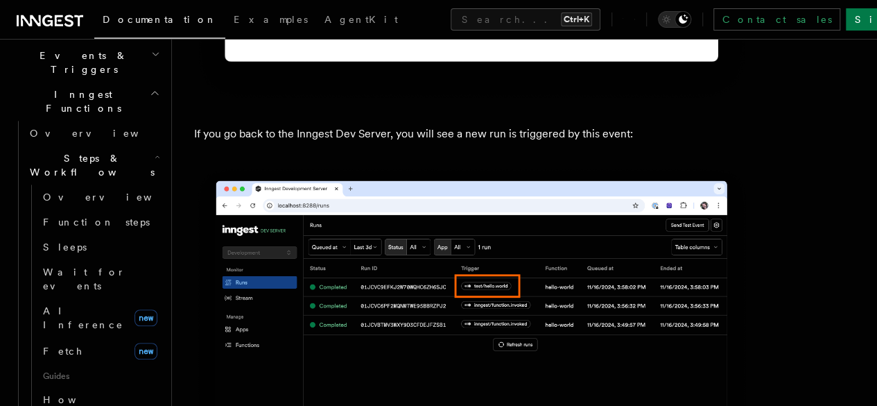
scroll to position [363, 0]
click at [846, 24] on link "Sign Up" at bounding box center [892, 19] width 92 height 22
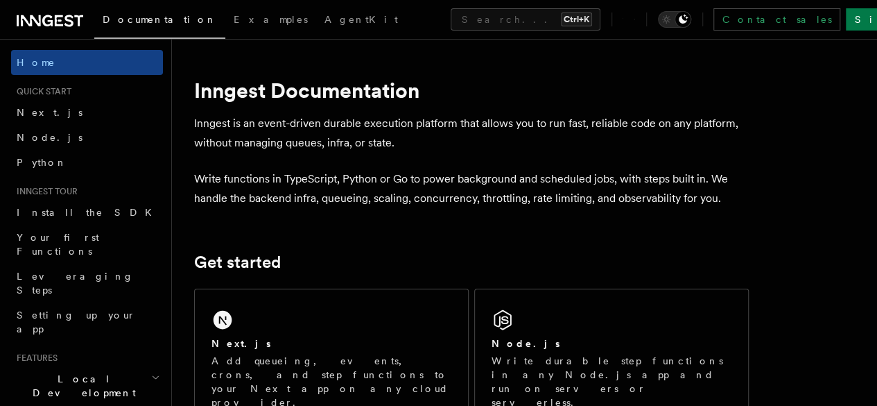
click at [48, 132] on span "Node.js" at bounding box center [50, 137] width 66 height 11
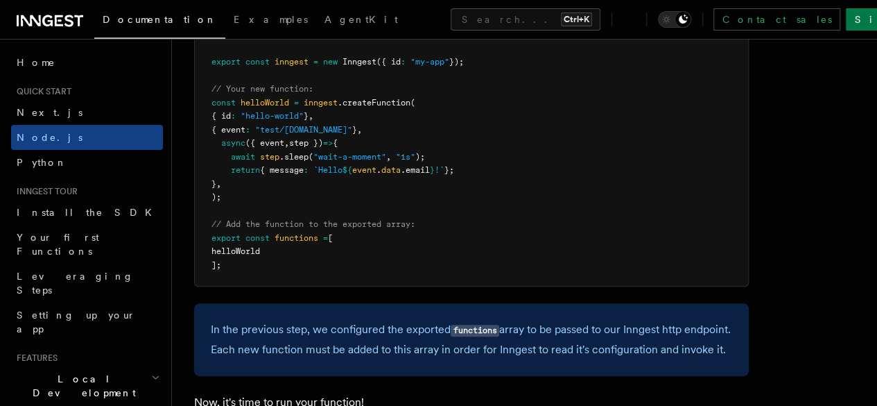
scroll to position [2869, 0]
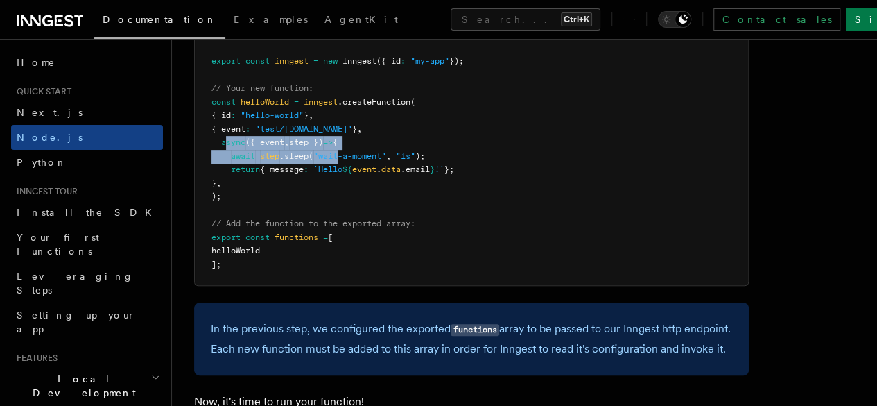
drag, startPoint x: 226, startPoint y: 174, endPoint x: 366, endPoint y: 178, distance: 140.2
click at [359, 178] on pre "import { Inngest } from "inngest" ; export const inngest = new Inngest ({ id : …" at bounding box center [471, 149] width 553 height 271
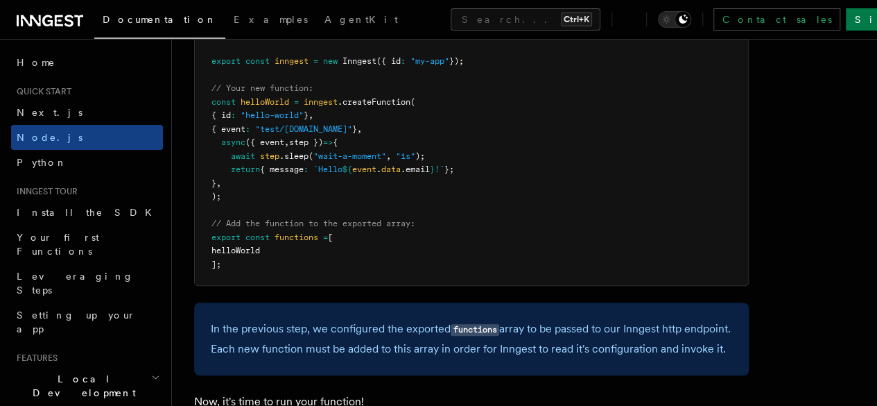
click at [366, 178] on pre "import { Inngest } from "inngest" ; export const inngest = new Inngest ({ id : …" at bounding box center [471, 149] width 553 height 271
drag, startPoint x: 222, startPoint y: 194, endPoint x: 376, endPoint y: 192, distance: 154.0
click at [369, 192] on pre "import { Inngest } from "inngest" ; export const inngest = new Inngest ({ id : …" at bounding box center [471, 149] width 553 height 271
click at [376, 192] on pre "import { Inngest } from "inngest" ; export const inngest = new Inngest ({ id : …" at bounding box center [471, 149] width 553 height 271
drag, startPoint x: 230, startPoint y: 184, endPoint x: 369, endPoint y: 199, distance: 139.6
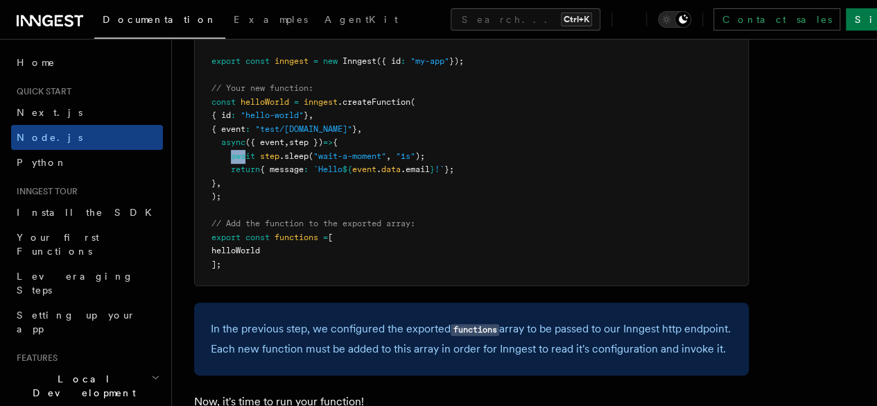
click at [357, 196] on code "import { Inngest } from "inngest" ; export const inngest = new Inngest ({ id : …" at bounding box center [338, 149] width 252 height 240
click at [369, 174] on span "event" at bounding box center [364, 169] width 24 height 10
drag, startPoint x: 351, startPoint y: 195, endPoint x: 436, endPoint y: 198, distance: 84.7
click at [420, 174] on span "return { message : `Hello ${ event . data .email } !` };" at bounding box center [333, 169] width 243 height 10
click at [430, 174] on span ".email" at bounding box center [415, 169] width 29 height 10
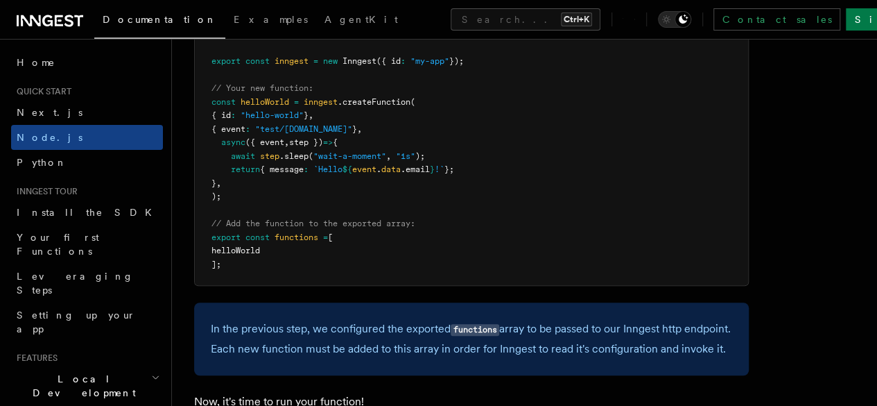
drag, startPoint x: 227, startPoint y: 182, endPoint x: 489, endPoint y: 195, distance: 262.5
click at [488, 195] on pre "import { Inngest } from "inngest" ; export const inngest = new Inngest ({ id : …" at bounding box center [471, 149] width 553 height 271
copy code "await step .sleep ( "wait-a-moment" , "1s" ); return { message : `Hello ${ even…"
